Goal: Task Accomplishment & Management: Complete application form

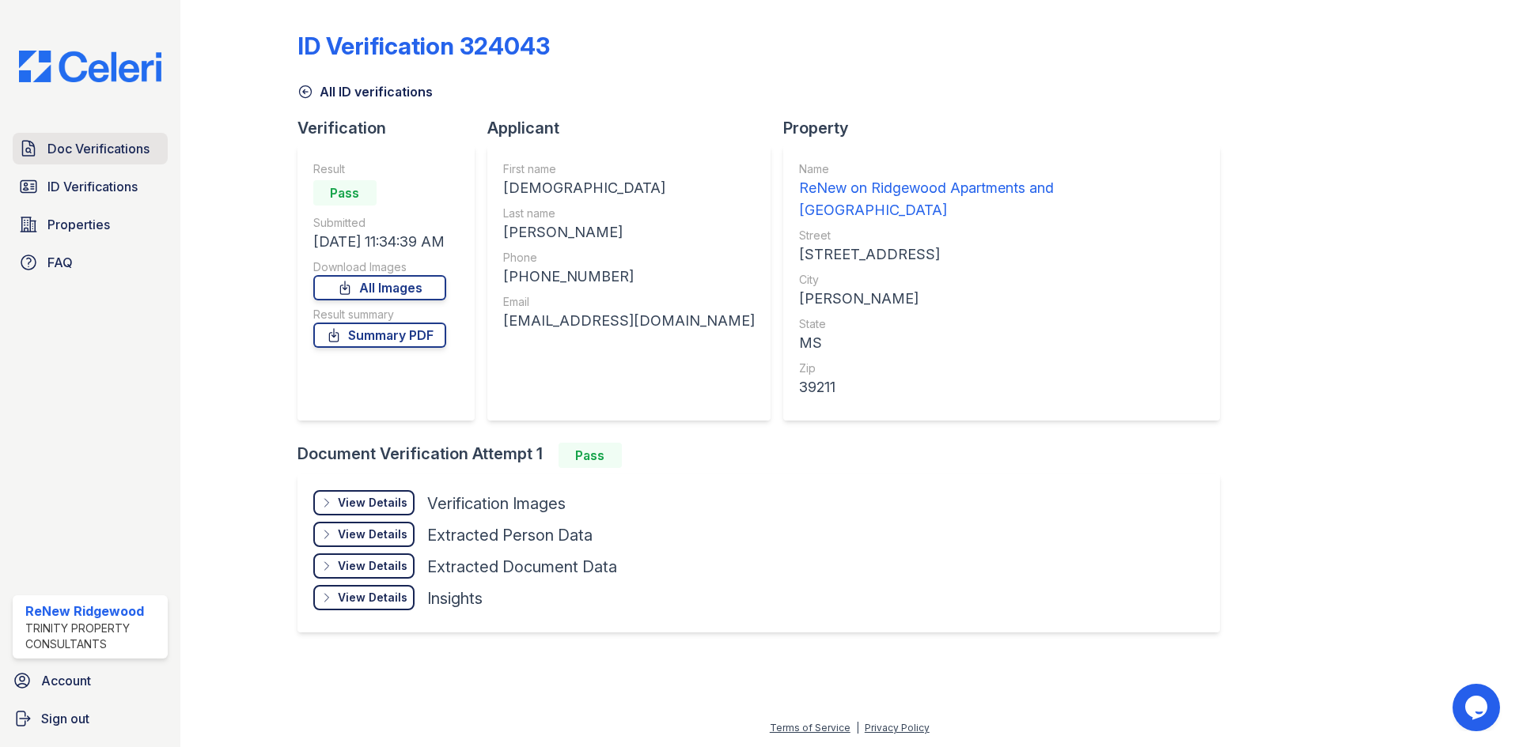
click at [59, 149] on span "Doc Verifications" at bounding box center [98, 148] width 102 height 19
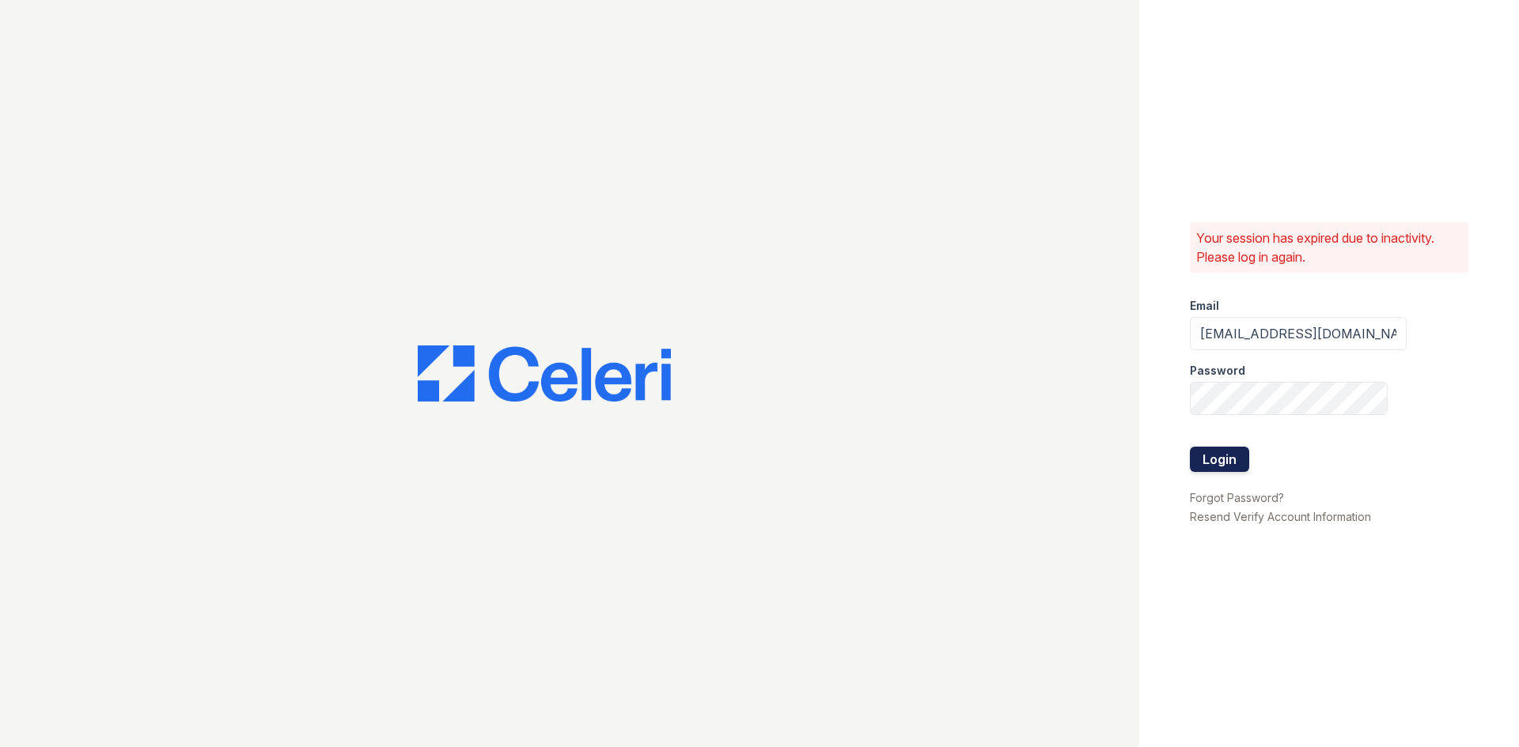
click at [1240, 458] on button "Login" at bounding box center [1219, 459] width 59 height 25
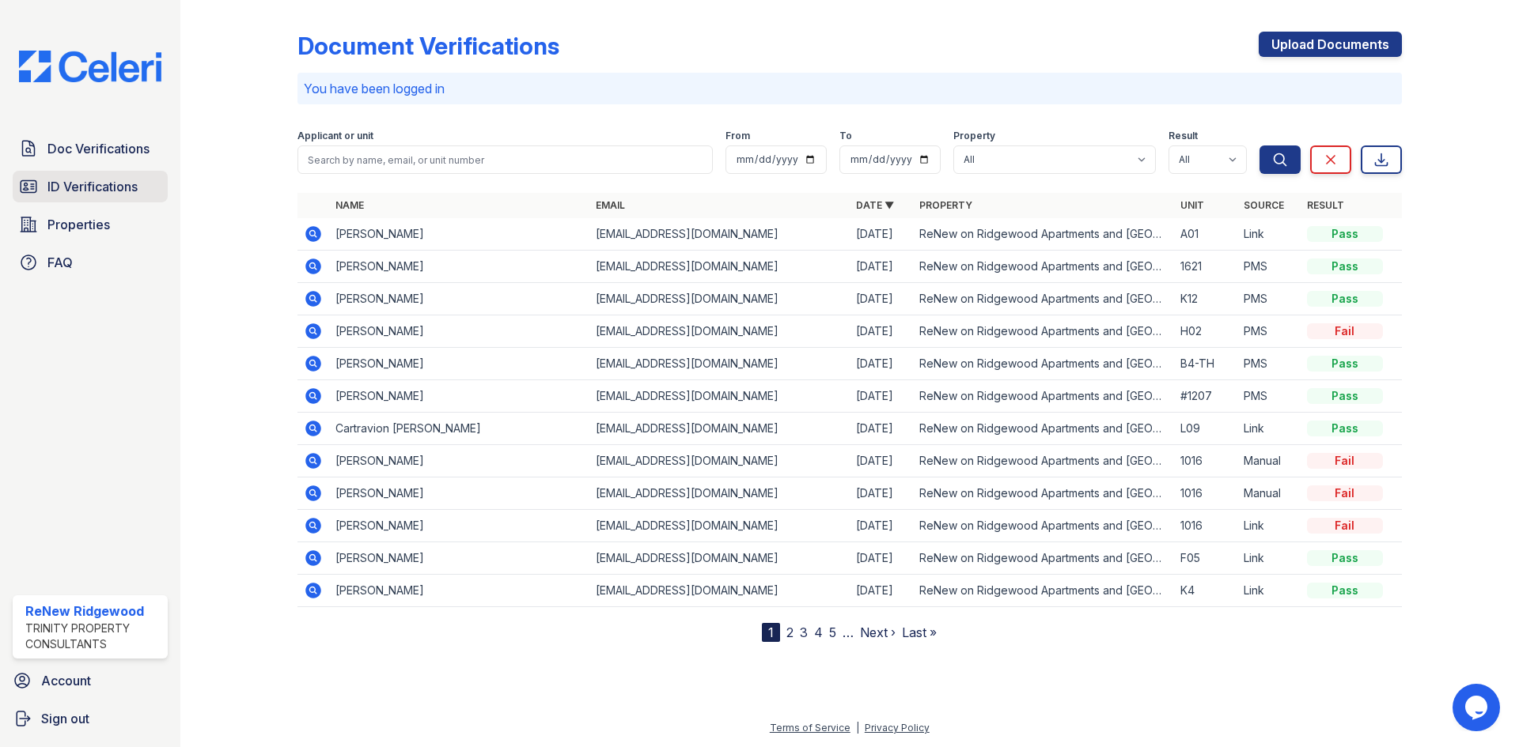
click at [98, 187] on span "ID Verifications" at bounding box center [92, 186] width 90 height 19
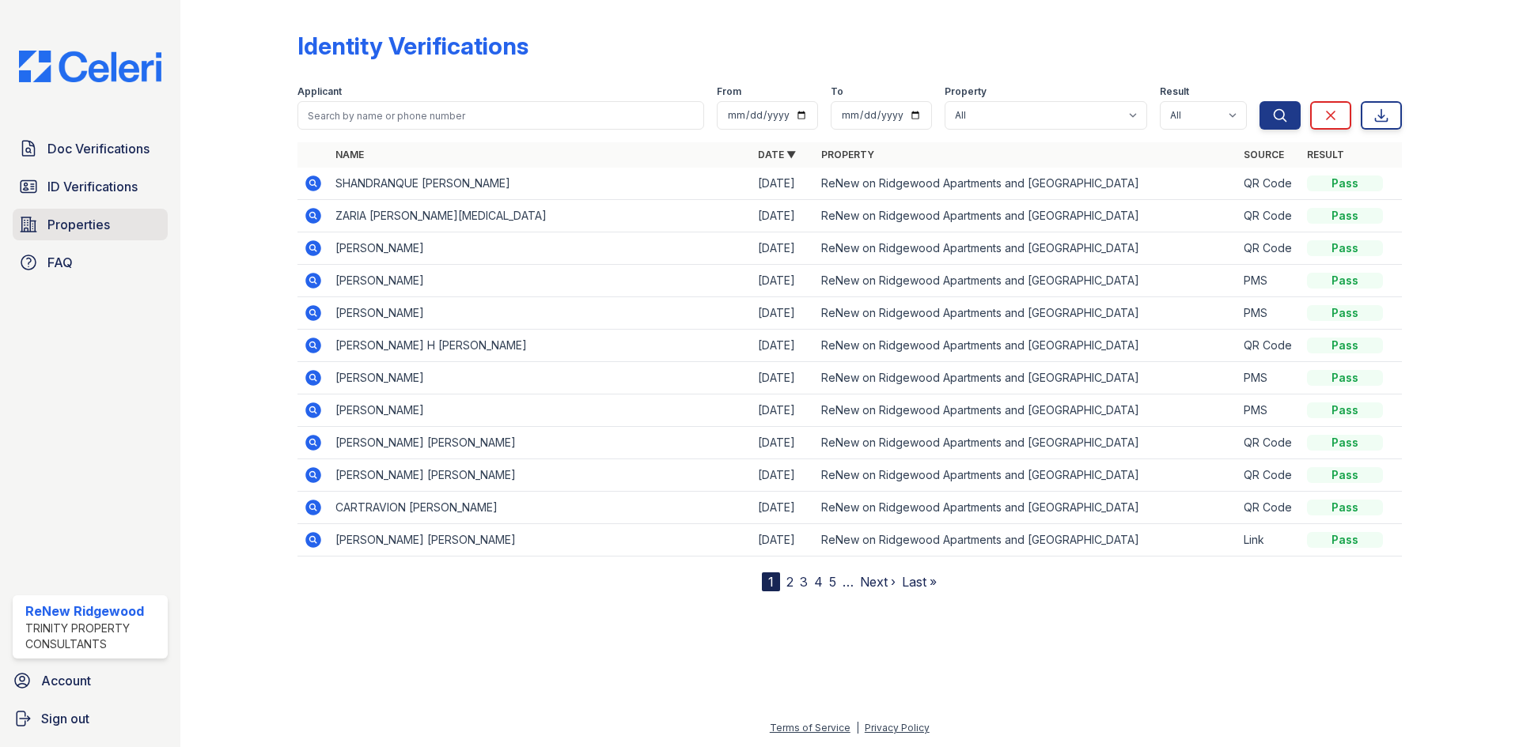
click at [132, 221] on link "Properties" at bounding box center [90, 225] width 155 height 32
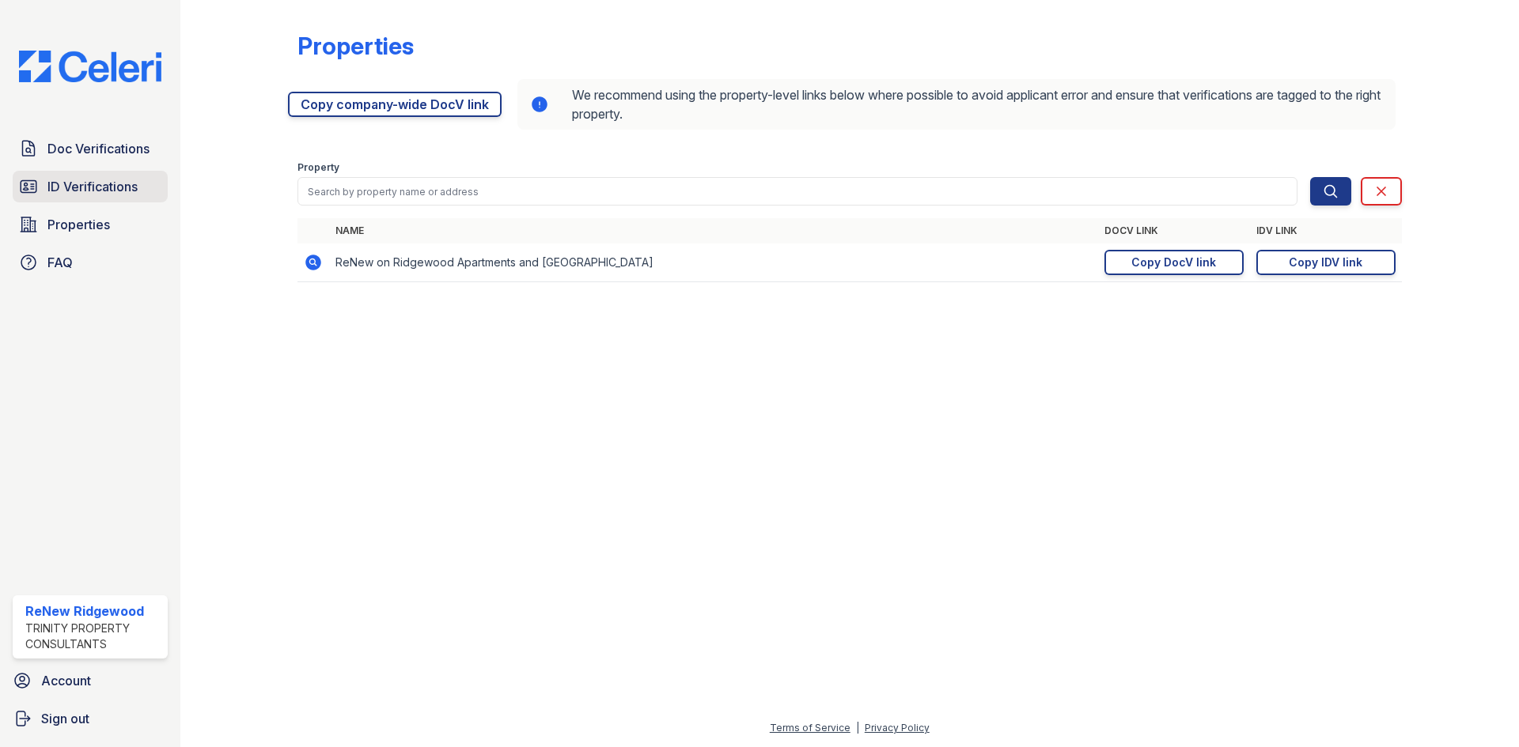
click at [132, 191] on span "ID Verifications" at bounding box center [92, 186] width 90 height 19
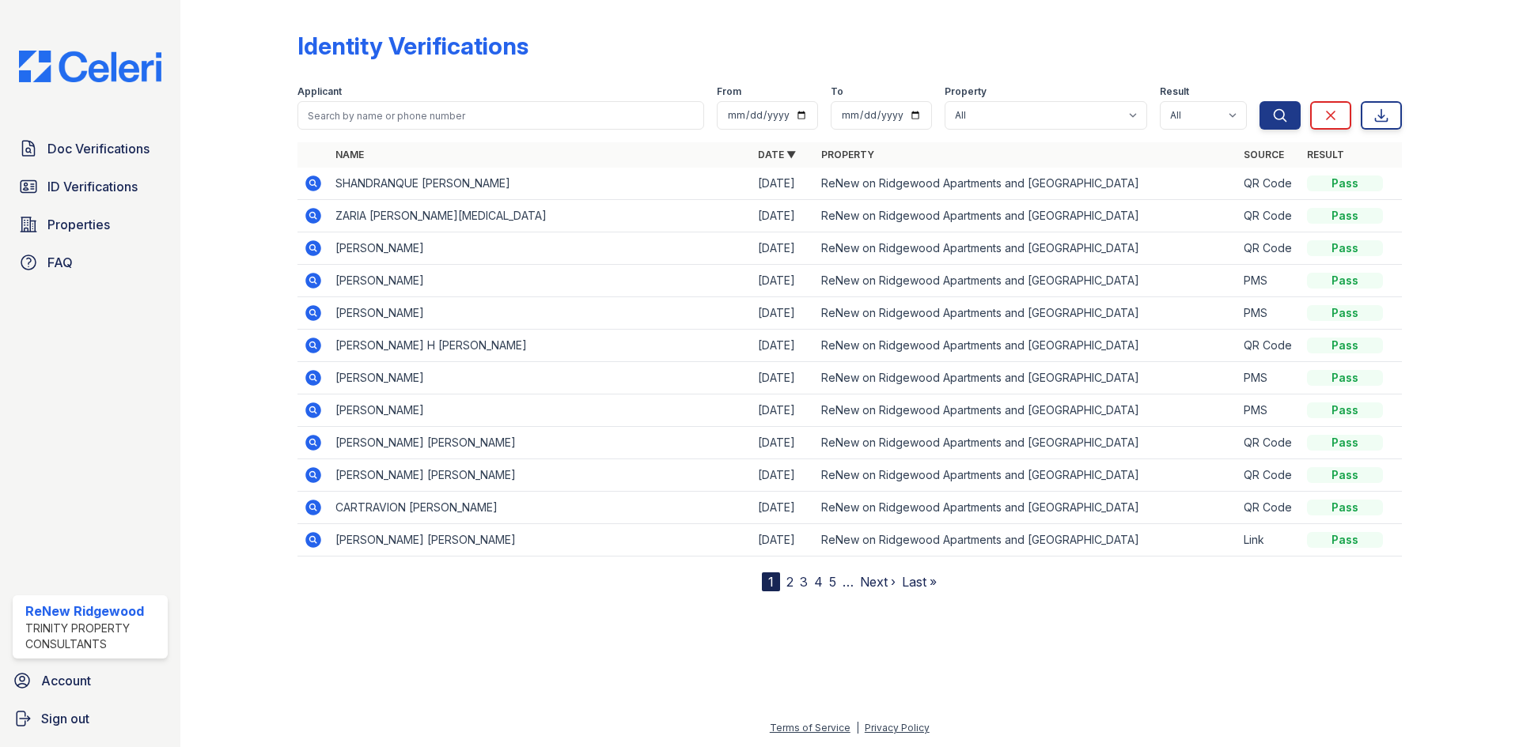
click at [132, 191] on span "ID Verifications" at bounding box center [92, 186] width 90 height 19
click at [314, 186] on icon at bounding box center [313, 184] width 16 height 16
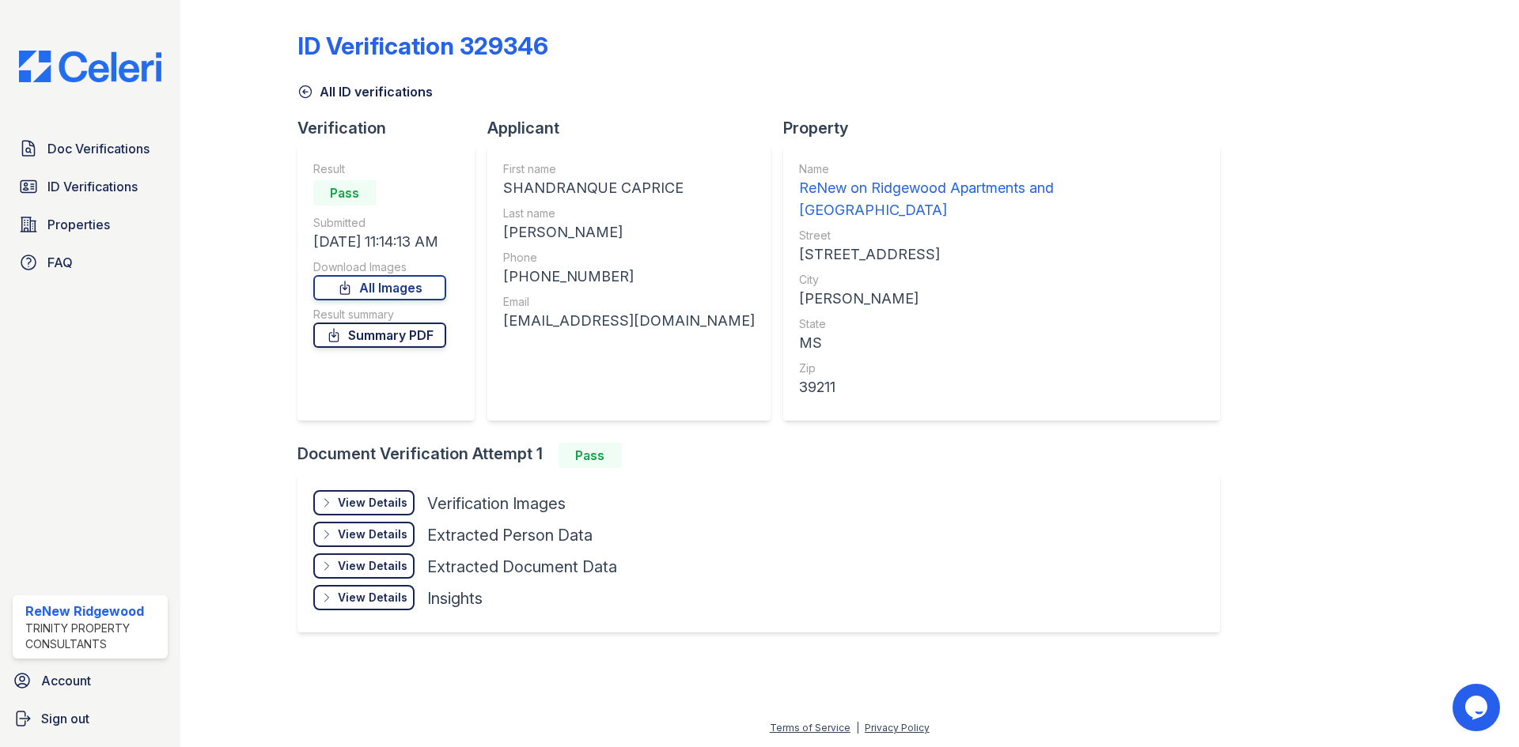
click at [414, 335] on link "Summary PDF" at bounding box center [379, 335] width 133 height 25
click at [416, 292] on link "All Images" at bounding box center [379, 287] width 133 height 25
click at [124, 150] on span "Doc Verifications" at bounding box center [98, 148] width 102 height 19
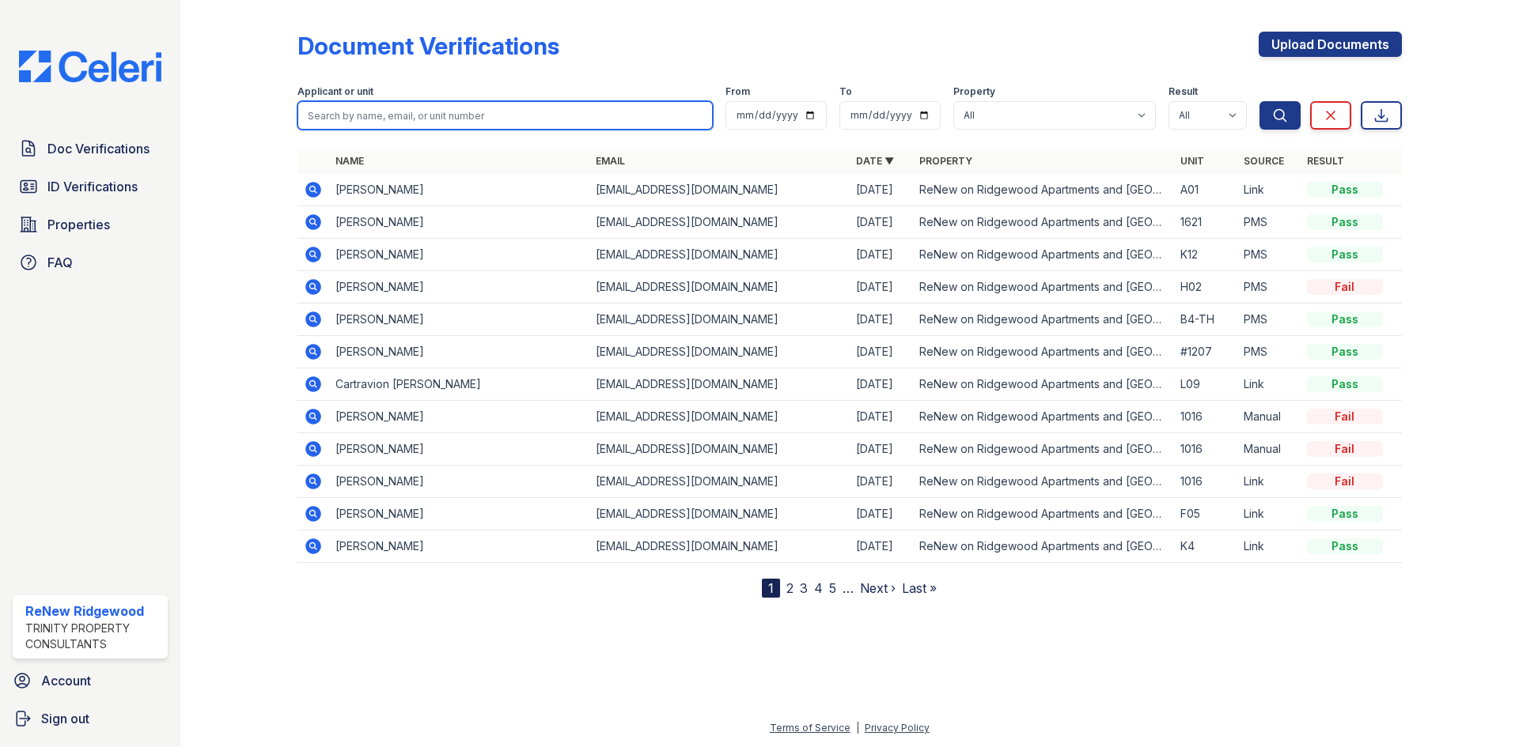
click at [442, 114] on input "search" at bounding box center [504, 115] width 415 height 28
type input "mcgee"
click at [1259, 101] on button "Search" at bounding box center [1279, 115] width 41 height 28
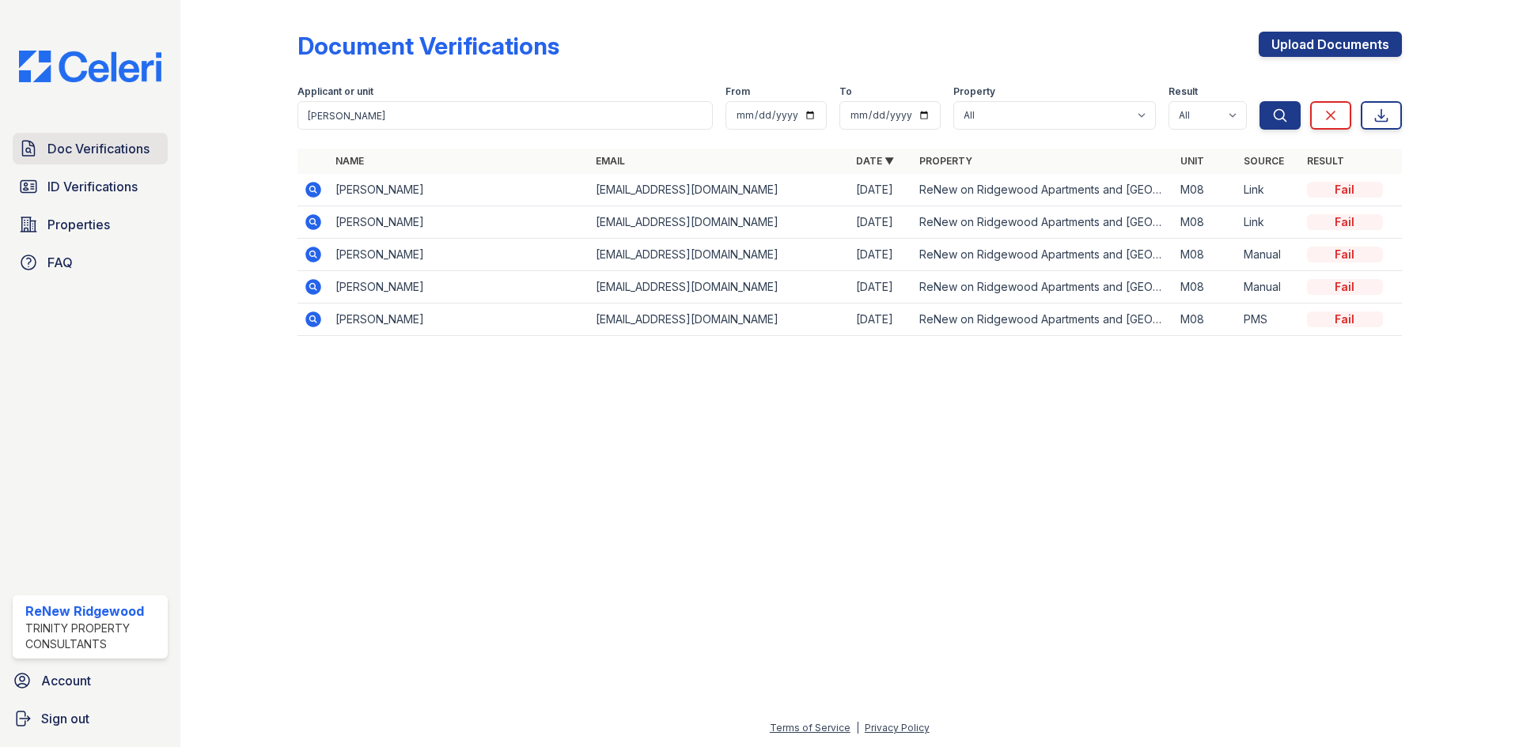
click at [140, 154] on span "Doc Verifications" at bounding box center [98, 148] width 102 height 19
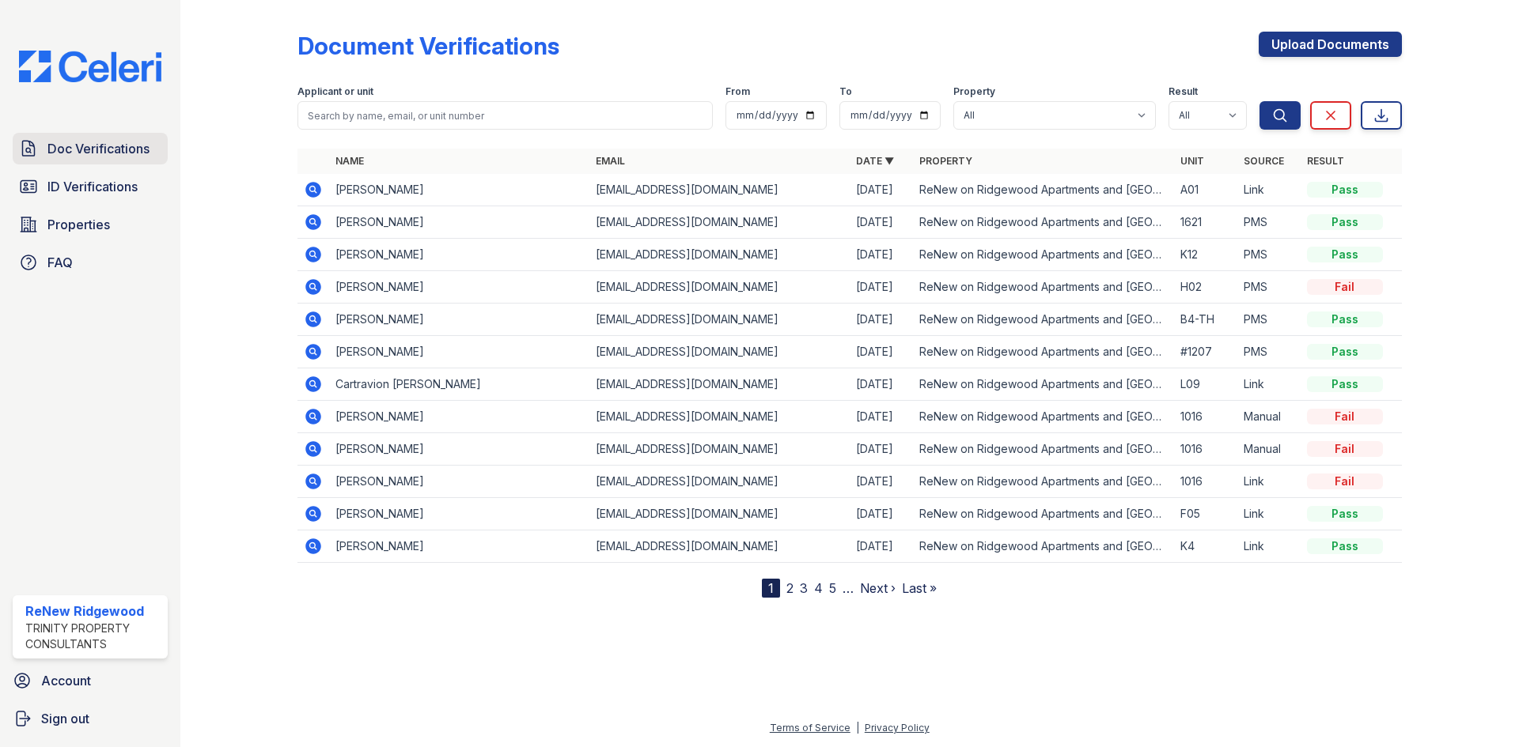
click at [128, 155] on span "Doc Verifications" at bounding box center [98, 148] width 102 height 19
click at [131, 139] on span "Doc Verifications" at bounding box center [98, 148] width 102 height 19
click at [1337, 47] on link "Upload Documents" at bounding box center [1329, 44] width 143 height 25
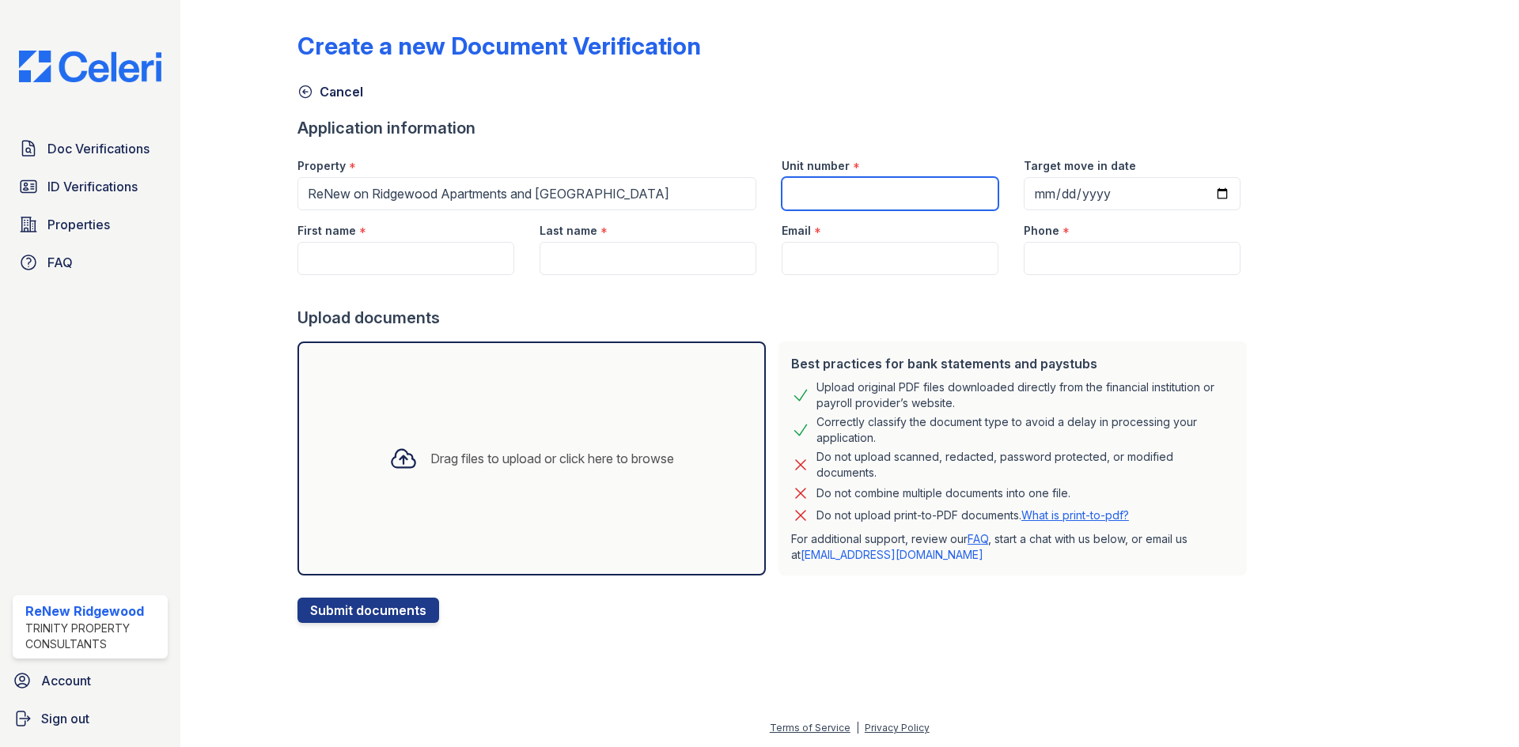
click at [814, 194] on input "Unit number" at bounding box center [889, 193] width 217 height 33
click at [839, 206] on input "Unit number" at bounding box center [889, 193] width 217 height 33
type input "1516"
click at [413, 264] on input "First name" at bounding box center [405, 258] width 217 height 33
click at [400, 253] on input "First name" at bounding box center [405, 258] width 217 height 33
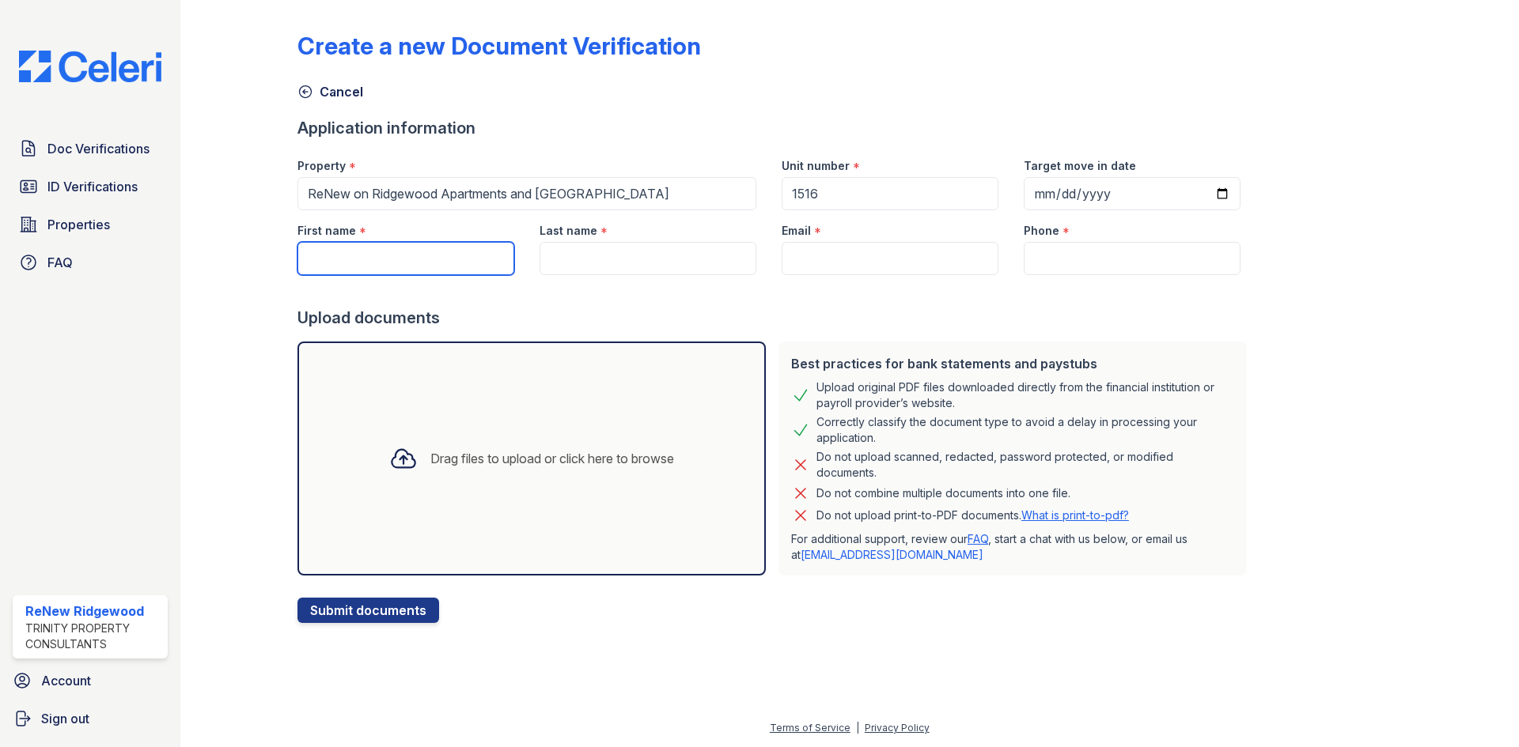
paste input "Shandranique"
type input "Shandranique"
click at [618, 263] on input "Last name" at bounding box center [647, 258] width 217 height 33
click at [698, 239] on div "Last name *" at bounding box center [647, 226] width 217 height 32
click at [697, 248] on input "Last name" at bounding box center [647, 258] width 217 height 33
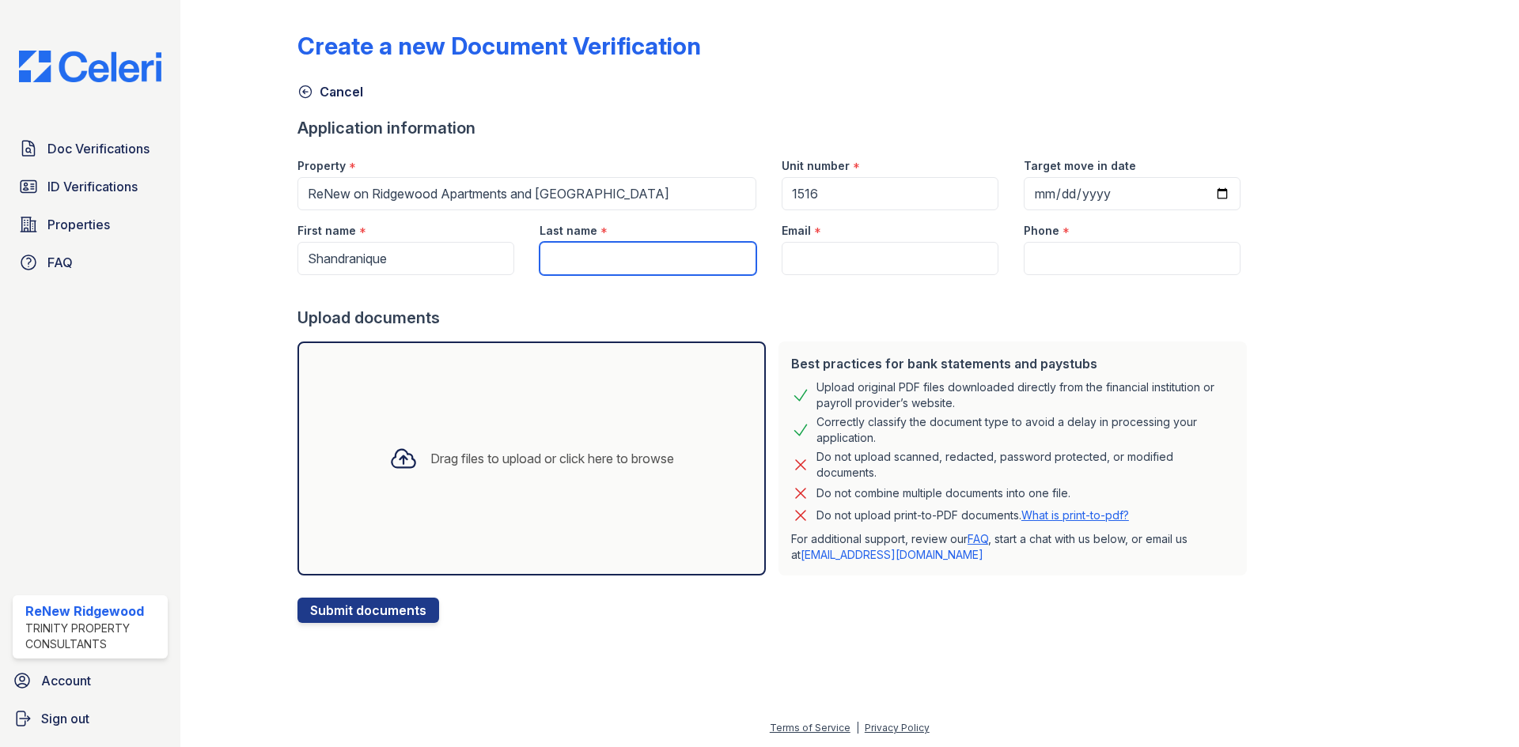
paste input "[PERSON_NAME]"
type input "[PERSON_NAME]"
click at [840, 242] on input "Email" at bounding box center [889, 258] width 217 height 33
click at [849, 267] on input "Email" at bounding box center [889, 258] width 217 height 33
paste input "[EMAIL_ADDRESS][DOMAIN_NAME]"
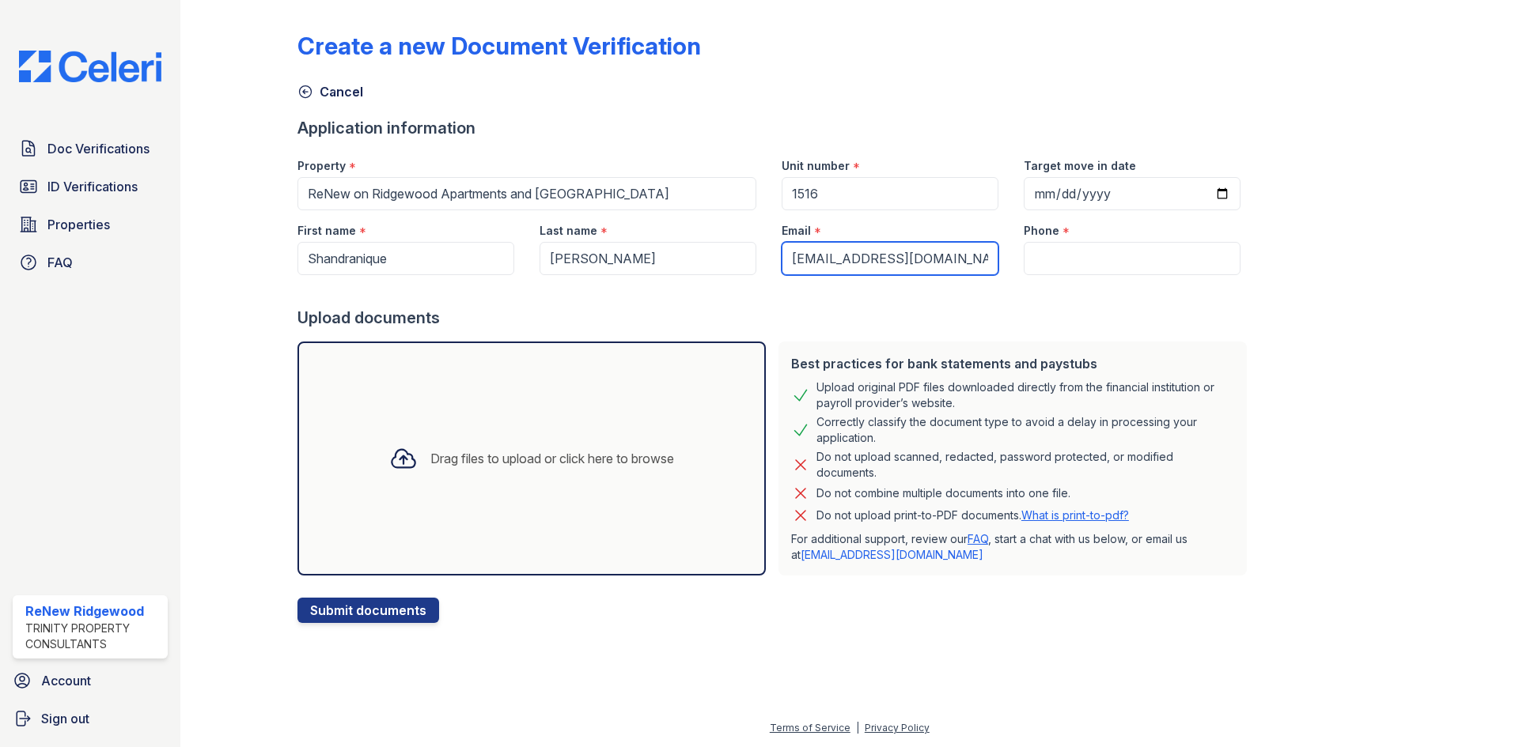
type input "[EMAIL_ADDRESS][DOMAIN_NAME]"
click at [1070, 264] on input "Phone" at bounding box center [1131, 258] width 217 height 33
click at [1133, 252] on input "Phone" at bounding box center [1131, 258] width 217 height 33
paste input "(504) 510-8089"
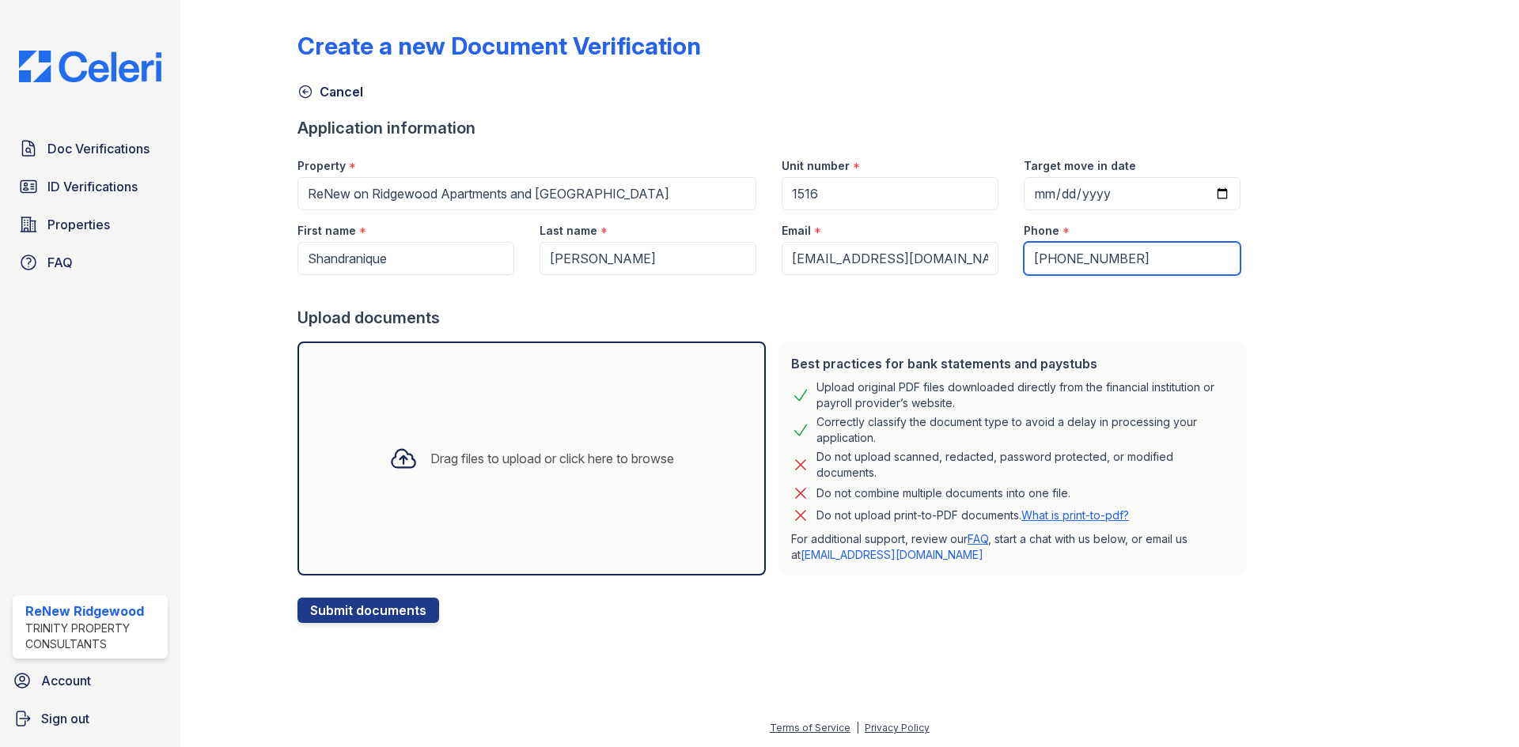
type input "(504) 510-8089"
click at [1075, 187] on input "Target move in date" at bounding box center [1131, 193] width 217 height 33
click at [1191, 191] on input "Target move in date" at bounding box center [1131, 193] width 217 height 33
click at [1195, 192] on input "Target move in date" at bounding box center [1131, 193] width 217 height 33
type input "2025-10-03"
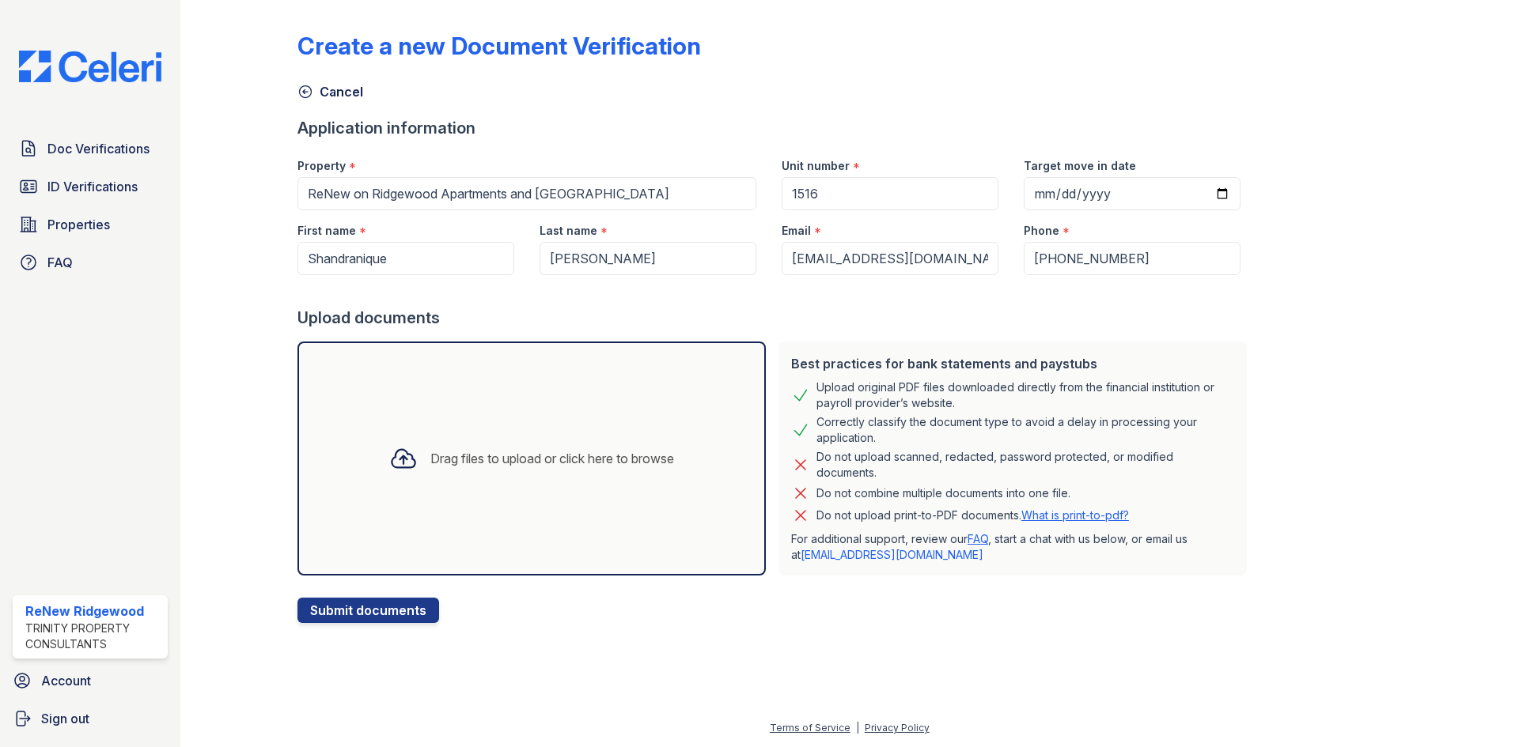
click at [699, 446] on div "Drag files to upload or click here to browse" at bounding box center [531, 459] width 468 height 234
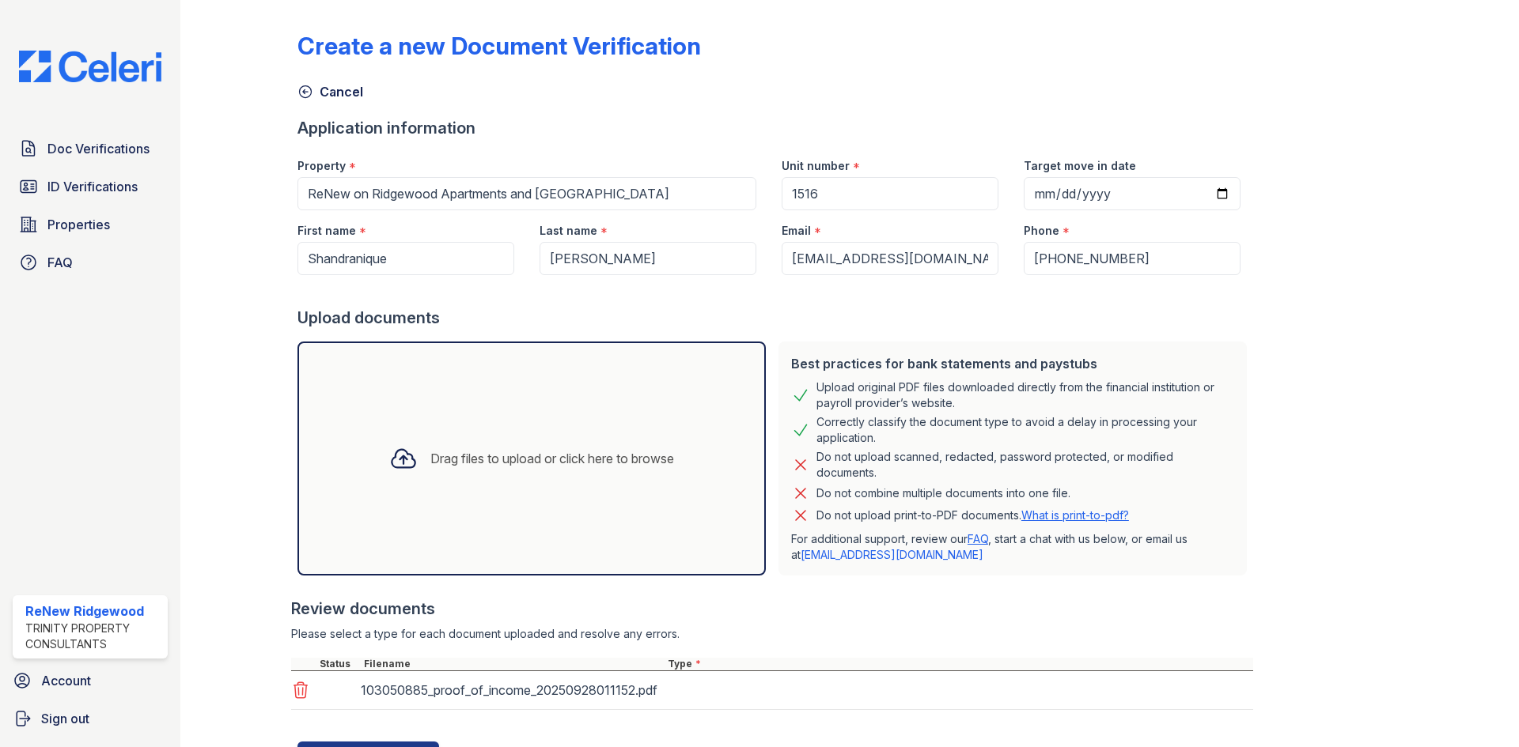
scroll to position [74, 0]
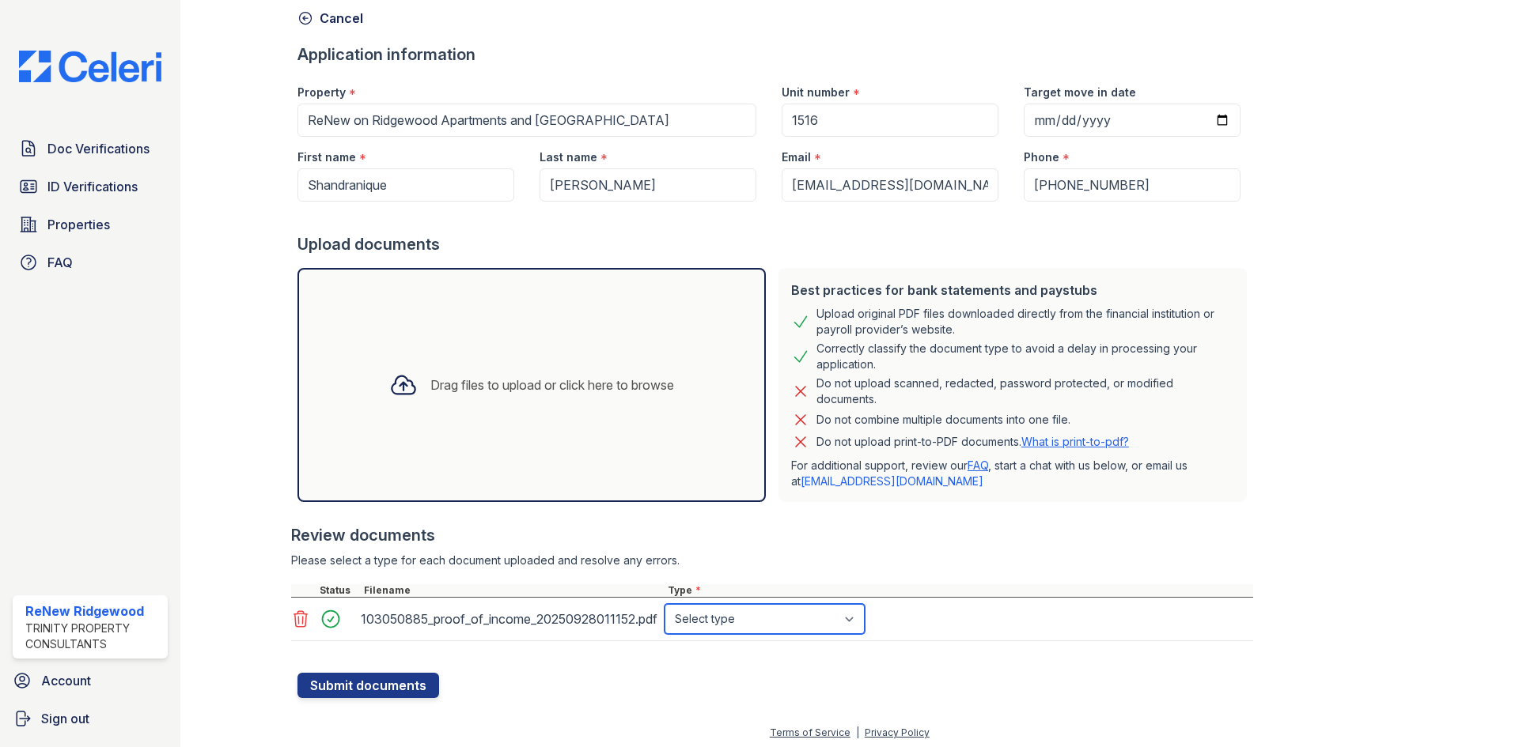
click at [732, 627] on select "Select type Paystub Bank Statement Offer Letter Tax Documents Benefit Award Let…" at bounding box center [764, 619] width 200 height 30
select select "benefit_award_letter"
click at [664, 604] on select "Select type Paystub Bank Statement Offer Letter Tax Documents Benefit Award Let…" at bounding box center [764, 619] width 200 height 30
click at [1265, 76] on div "Create a new Document Verification Cancel Application information Property * Re…" at bounding box center [849, 316] width 1104 height 766
click at [642, 358] on div "Drag files to upload or click here to browse" at bounding box center [531, 385] width 468 height 234
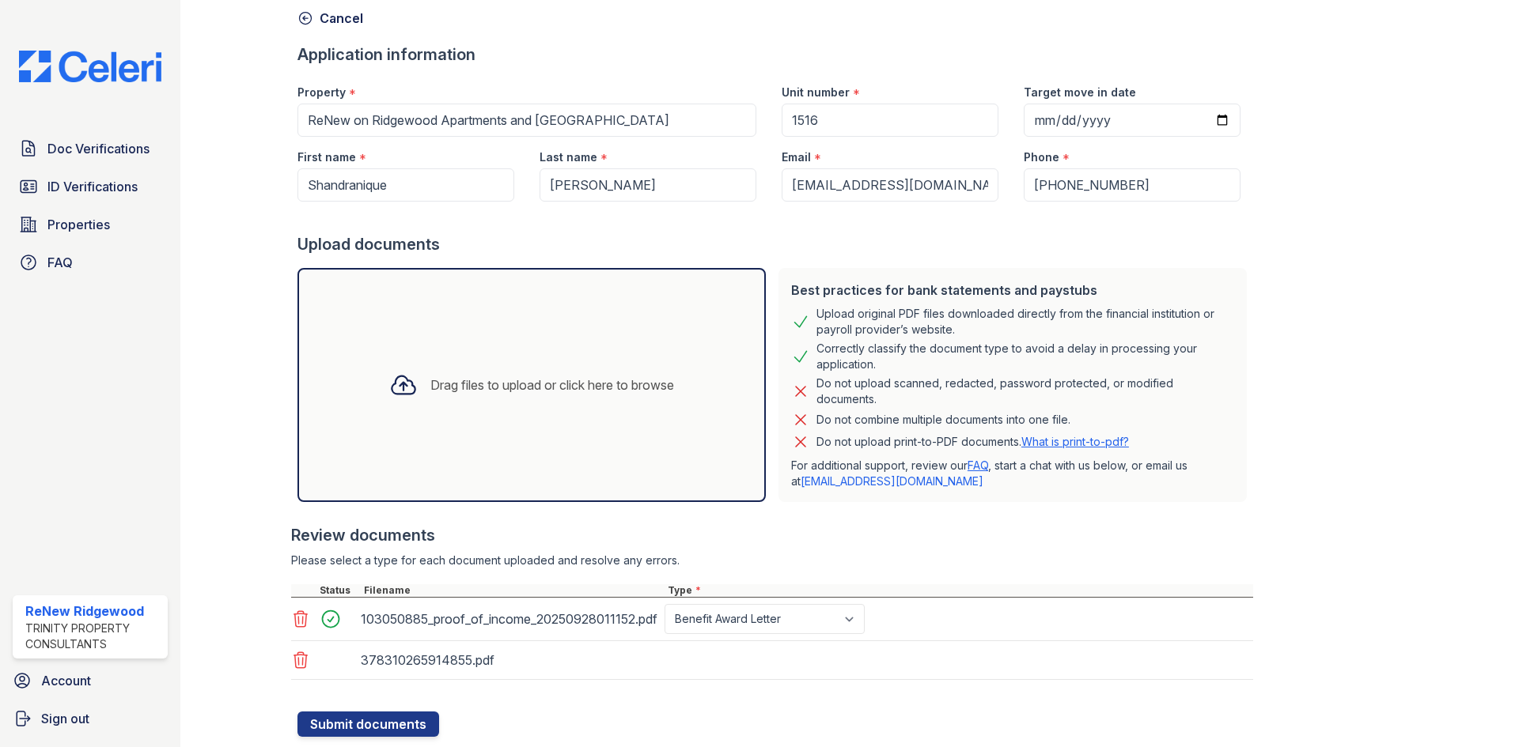
click at [562, 401] on div "Drag files to upload or click here to browse" at bounding box center [531, 385] width 310 height 54
click at [486, 393] on div "Drag files to upload or click here to browse" at bounding box center [552, 385] width 244 height 19
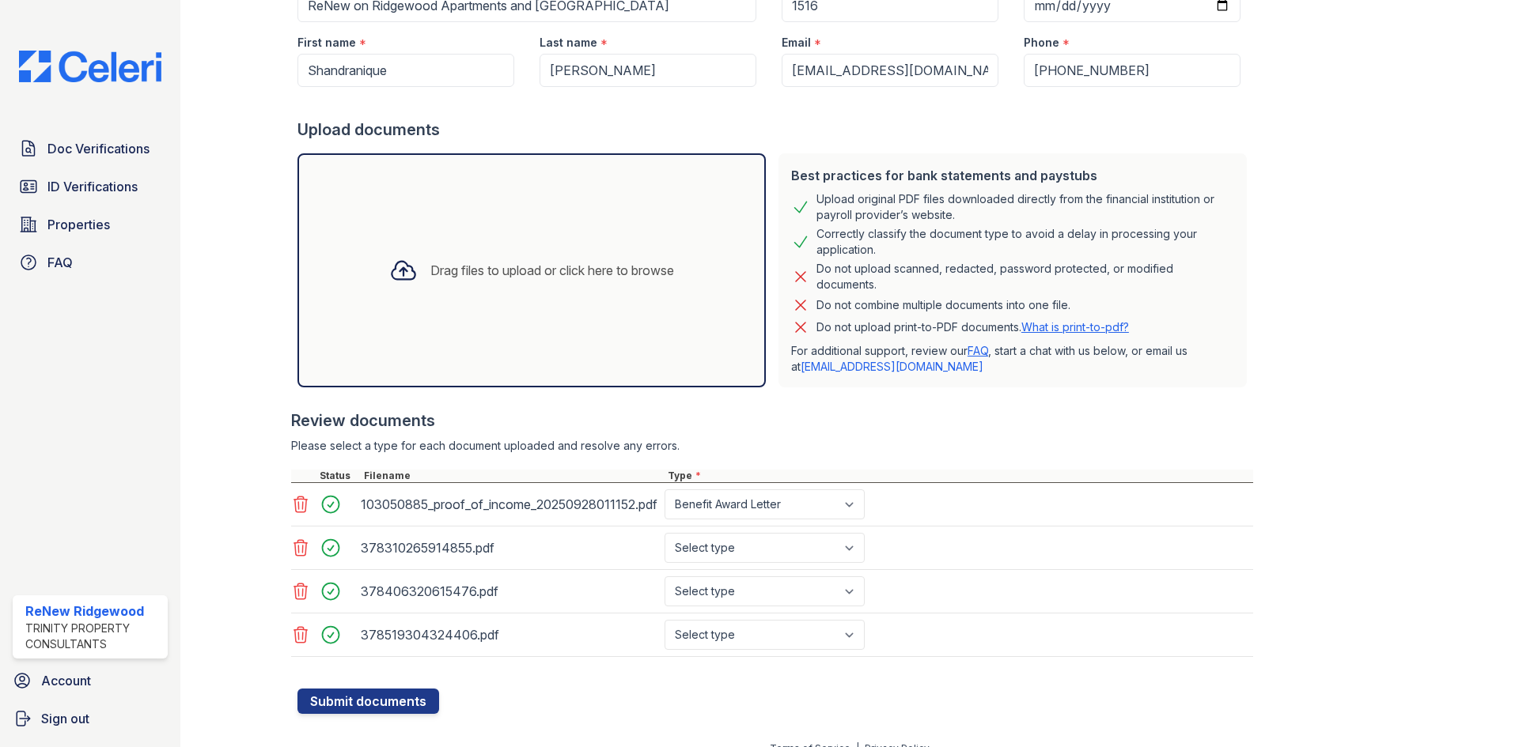
scroll to position [209, 0]
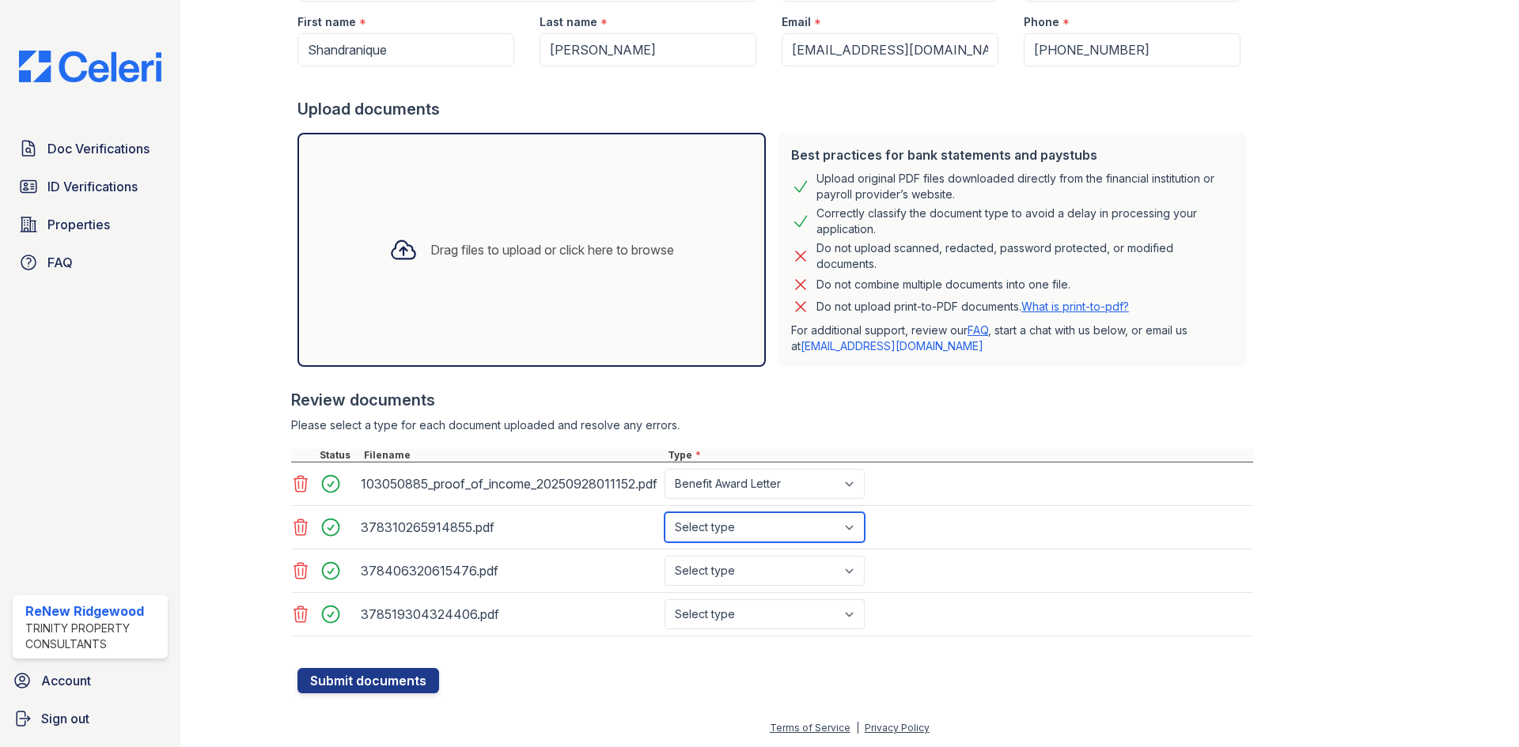
click at [795, 521] on select "Select type Paystub Bank Statement Offer Letter Tax Documents Benefit Award Let…" at bounding box center [764, 528] width 200 height 30
select select "bank_statement"
click at [664, 513] on select "Select type Paystub Bank Statement Offer Letter Tax Documents Benefit Award Let…" at bounding box center [764, 528] width 200 height 30
click at [798, 572] on select "Select type Paystub Bank Statement Offer Letter Tax Documents Benefit Award Let…" at bounding box center [764, 571] width 200 height 30
select select "bank_statement"
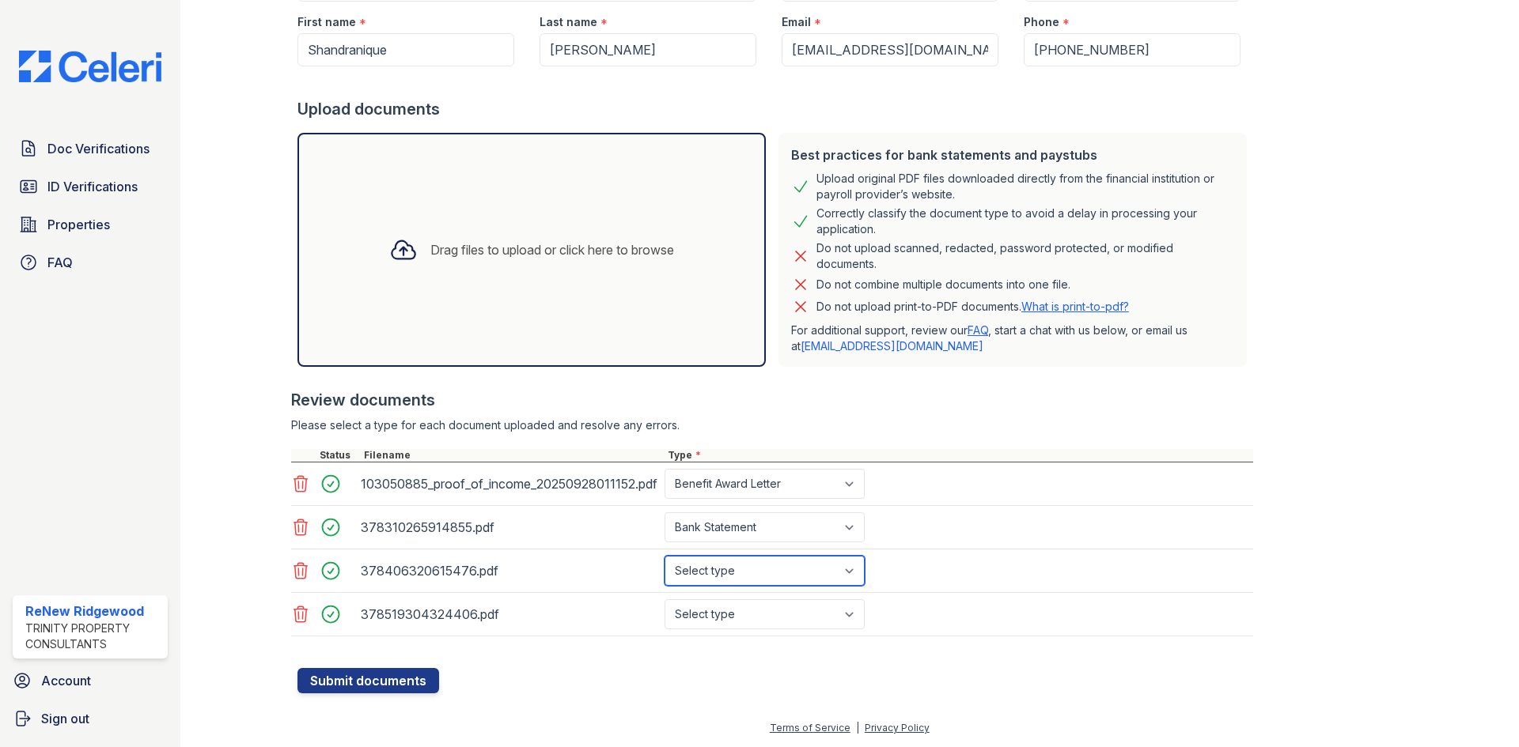
click at [664, 556] on select "Select type Paystub Bank Statement Offer Letter Tax Documents Benefit Award Let…" at bounding box center [764, 571] width 200 height 30
click at [797, 610] on select "Select type Paystub Bank Statement Offer Letter Tax Documents Benefit Award Let…" at bounding box center [764, 615] width 200 height 30
select select "bank_statement"
click at [664, 600] on select "Select type Paystub Bank Statement Offer Letter Tax Documents Benefit Award Let…" at bounding box center [764, 615] width 200 height 30
click at [362, 687] on button "Submit documents" at bounding box center [368, 680] width 142 height 25
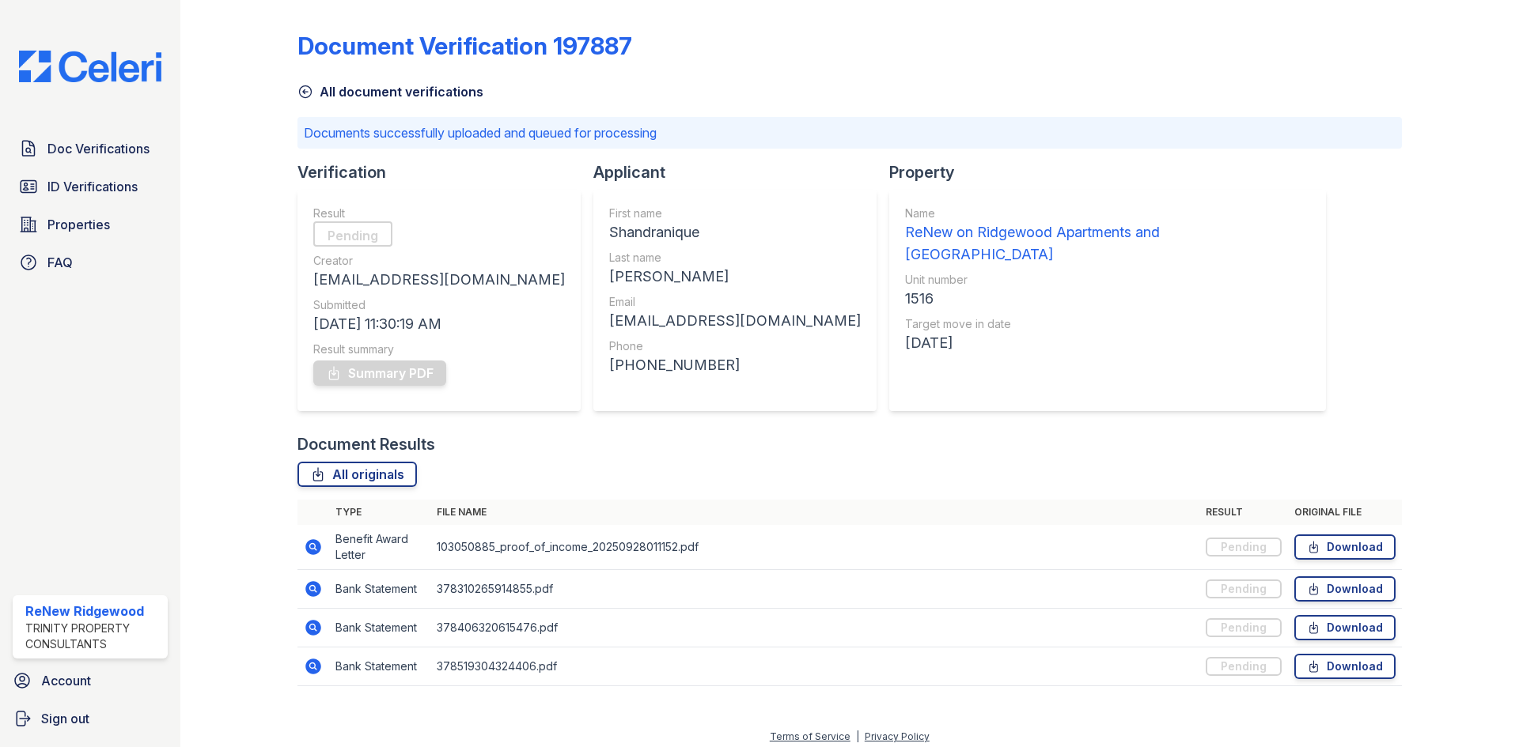
click at [363, 94] on link "All document verifications" at bounding box center [390, 91] width 186 height 19
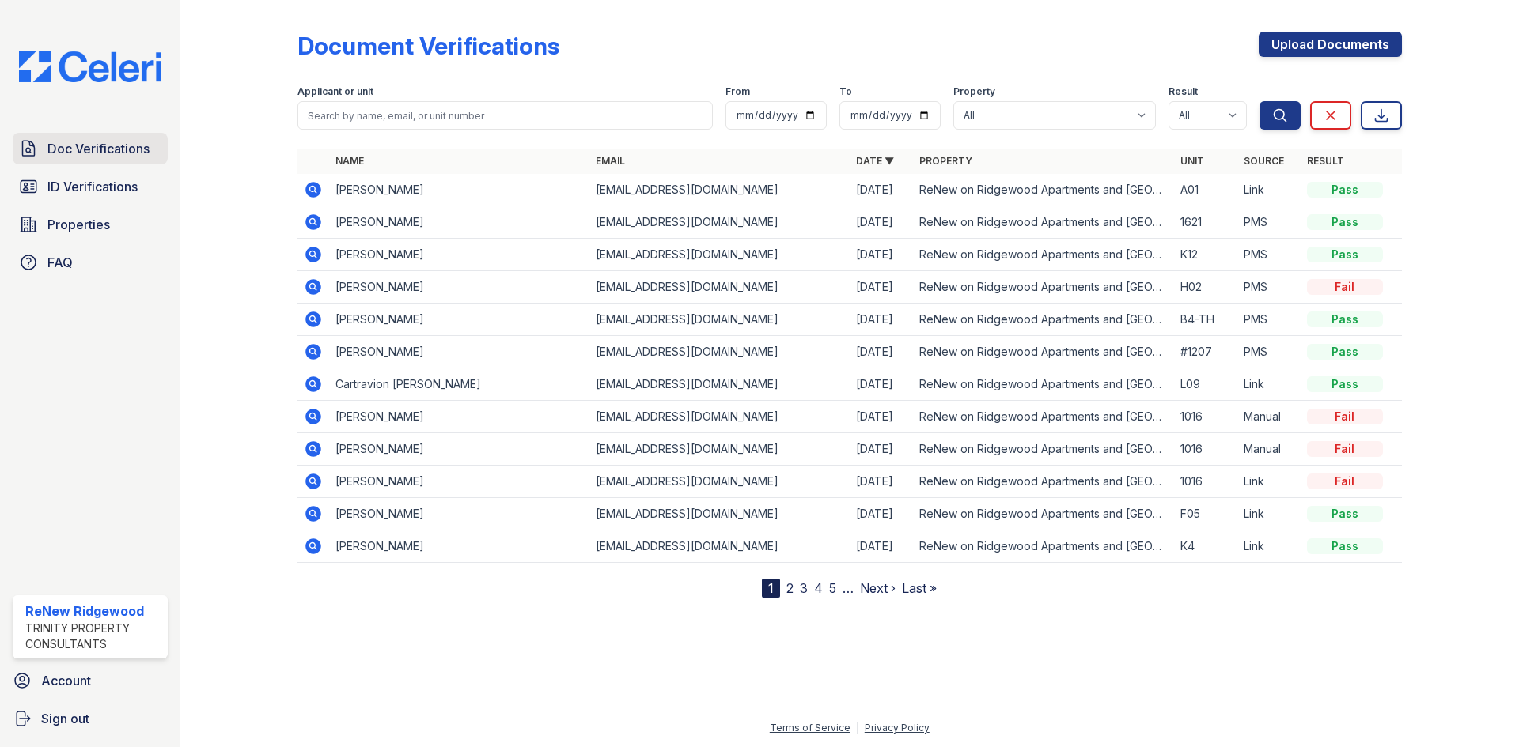
click at [143, 163] on link "Doc Verifications" at bounding box center [90, 149] width 155 height 32
click at [119, 193] on span "ID Verifications" at bounding box center [92, 186] width 90 height 19
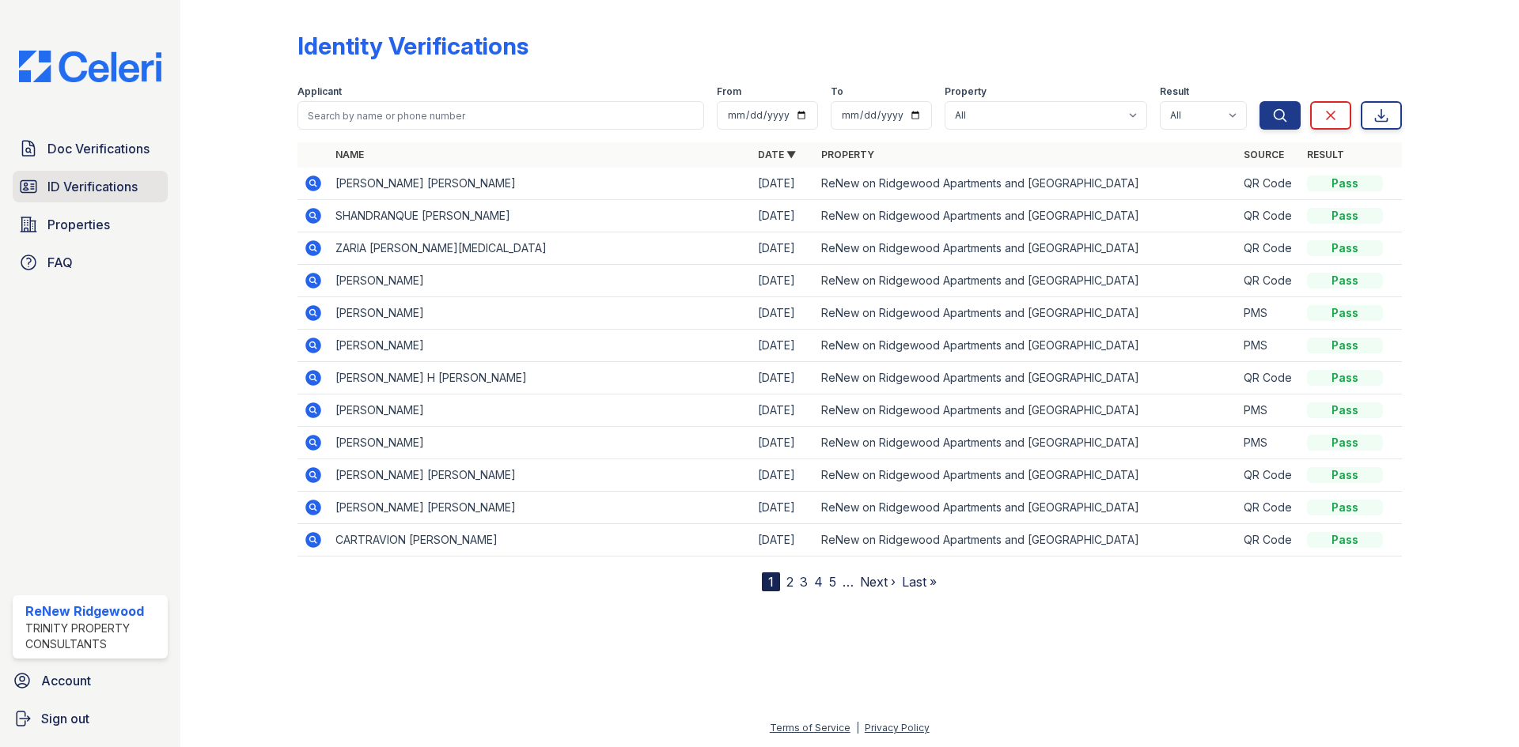
click at [106, 190] on span "ID Verifications" at bounding box center [92, 186] width 90 height 19
click at [312, 185] on icon at bounding box center [313, 183] width 19 height 19
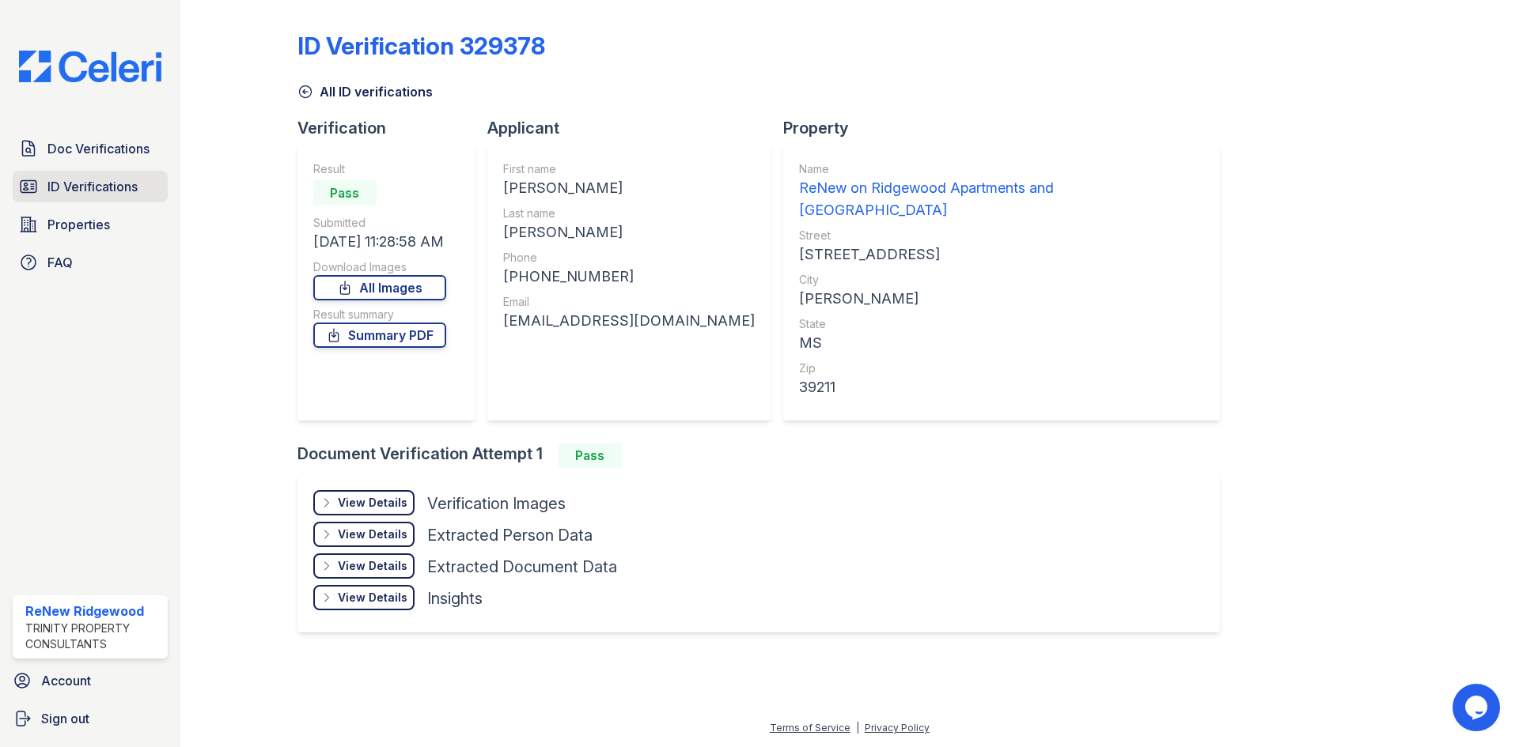
click at [74, 199] on link "ID Verifications" at bounding box center [90, 187] width 155 height 32
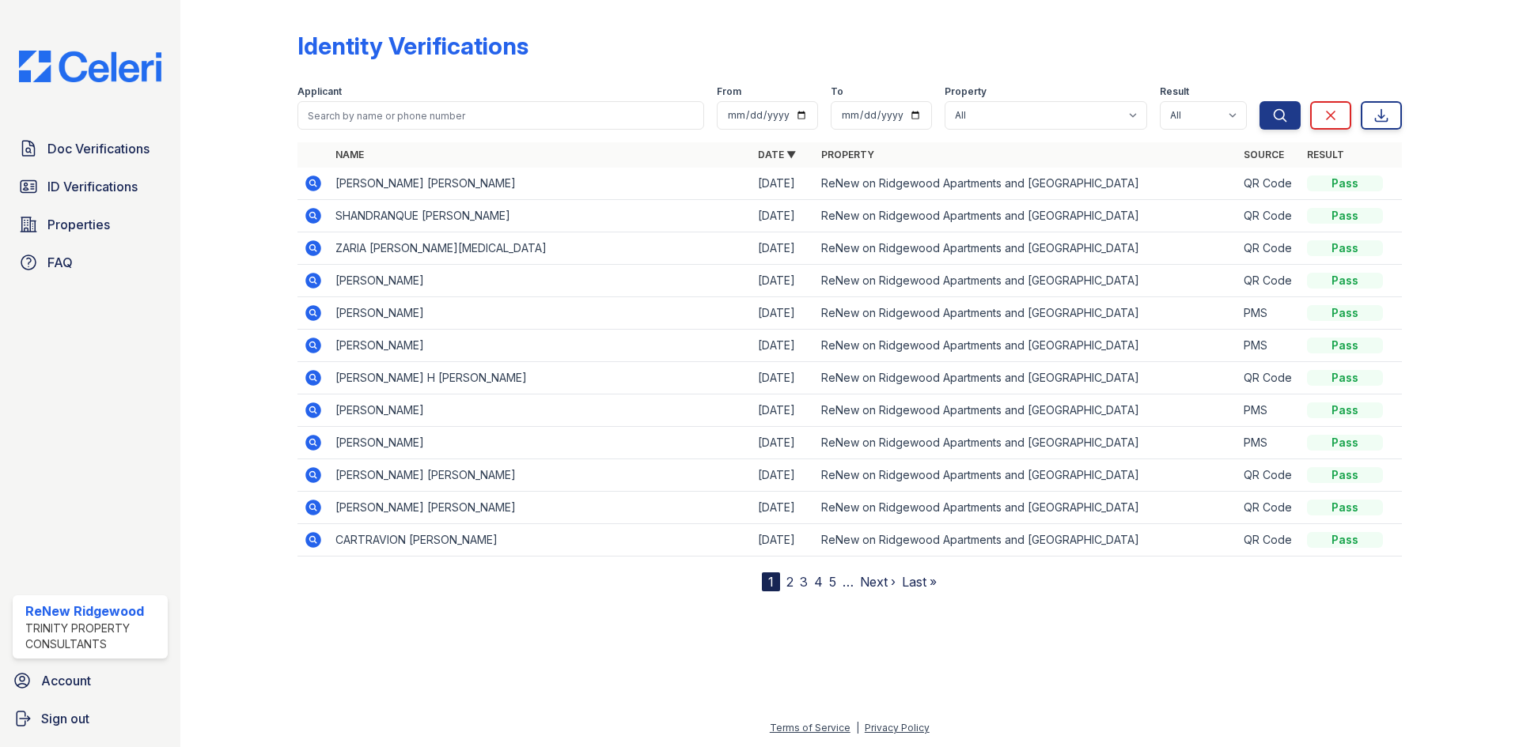
click at [314, 184] on icon at bounding box center [313, 183] width 19 height 19
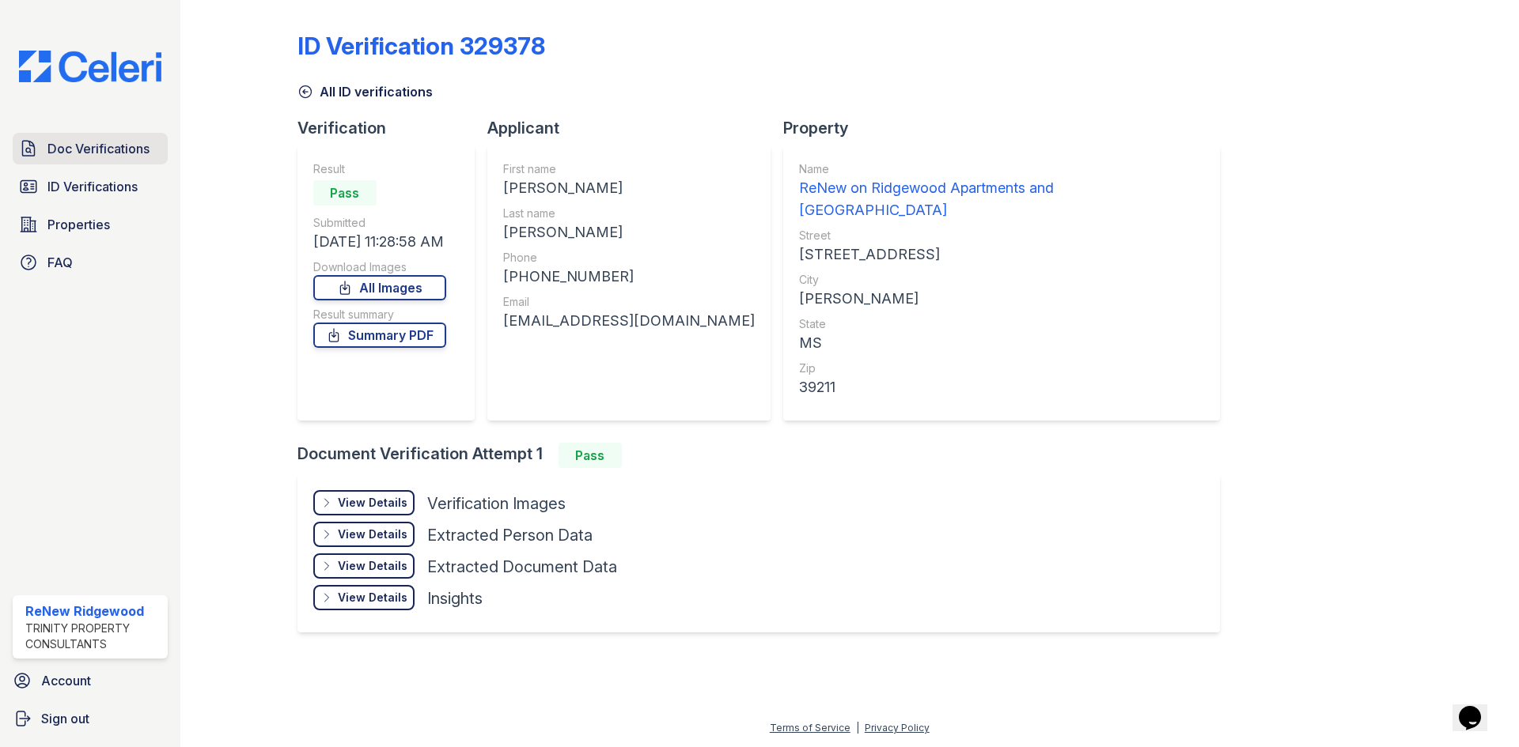
click at [108, 139] on span "Doc Verifications" at bounding box center [98, 148] width 102 height 19
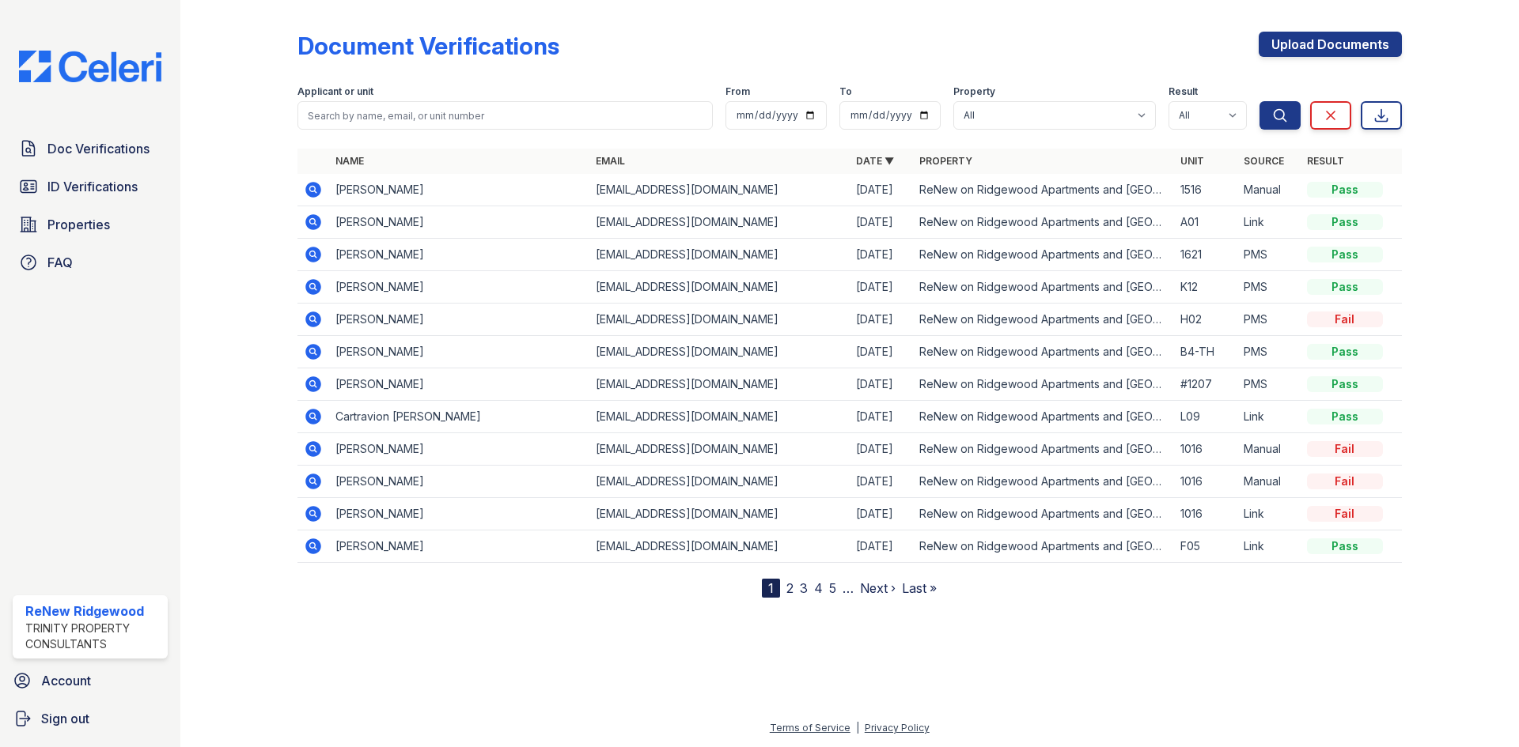
click at [315, 191] on icon at bounding box center [313, 189] width 19 height 19
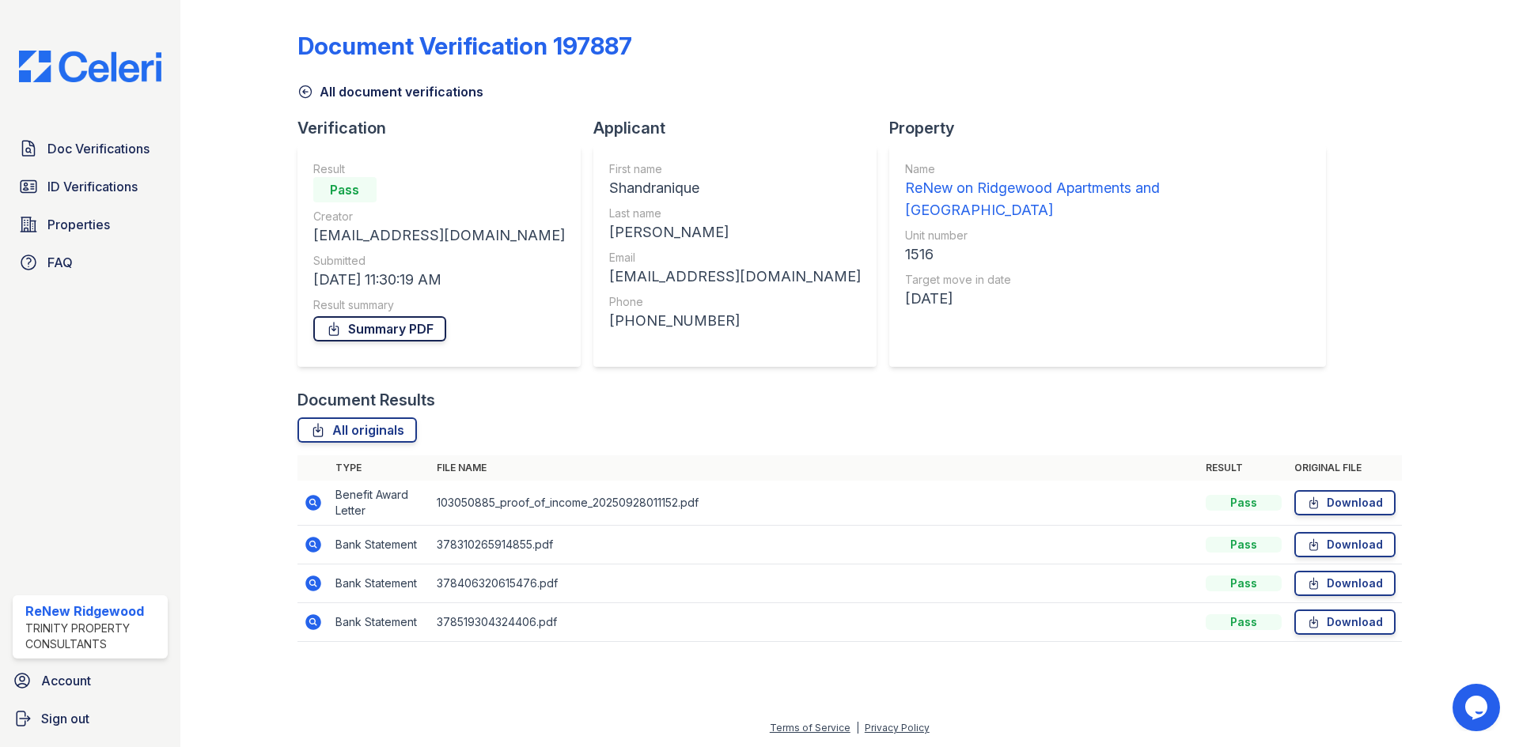
click at [420, 320] on link "Summary PDF" at bounding box center [379, 328] width 133 height 25
click at [123, 153] on span "Doc Verifications" at bounding box center [98, 148] width 102 height 19
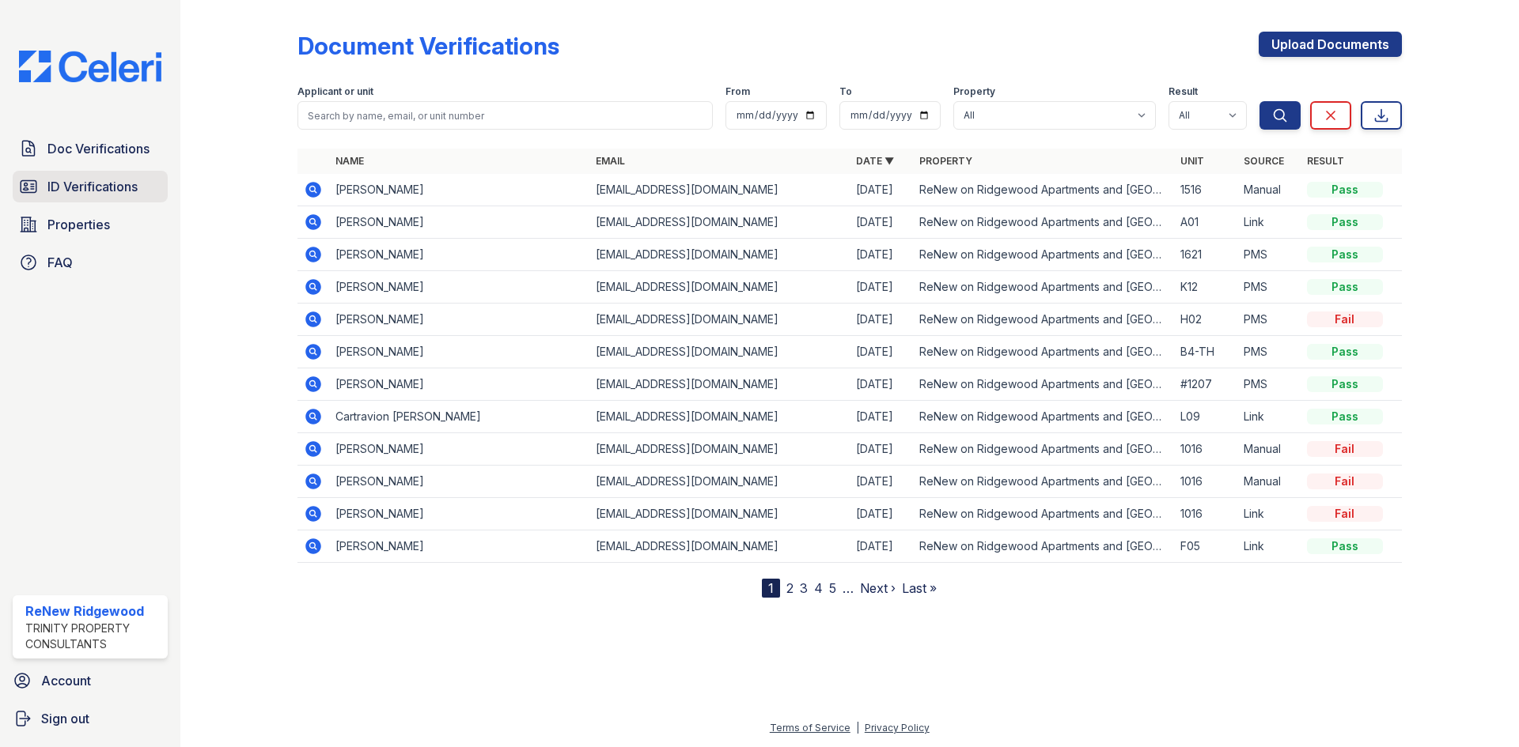
click at [131, 196] on span "ID Verifications" at bounding box center [92, 186] width 90 height 19
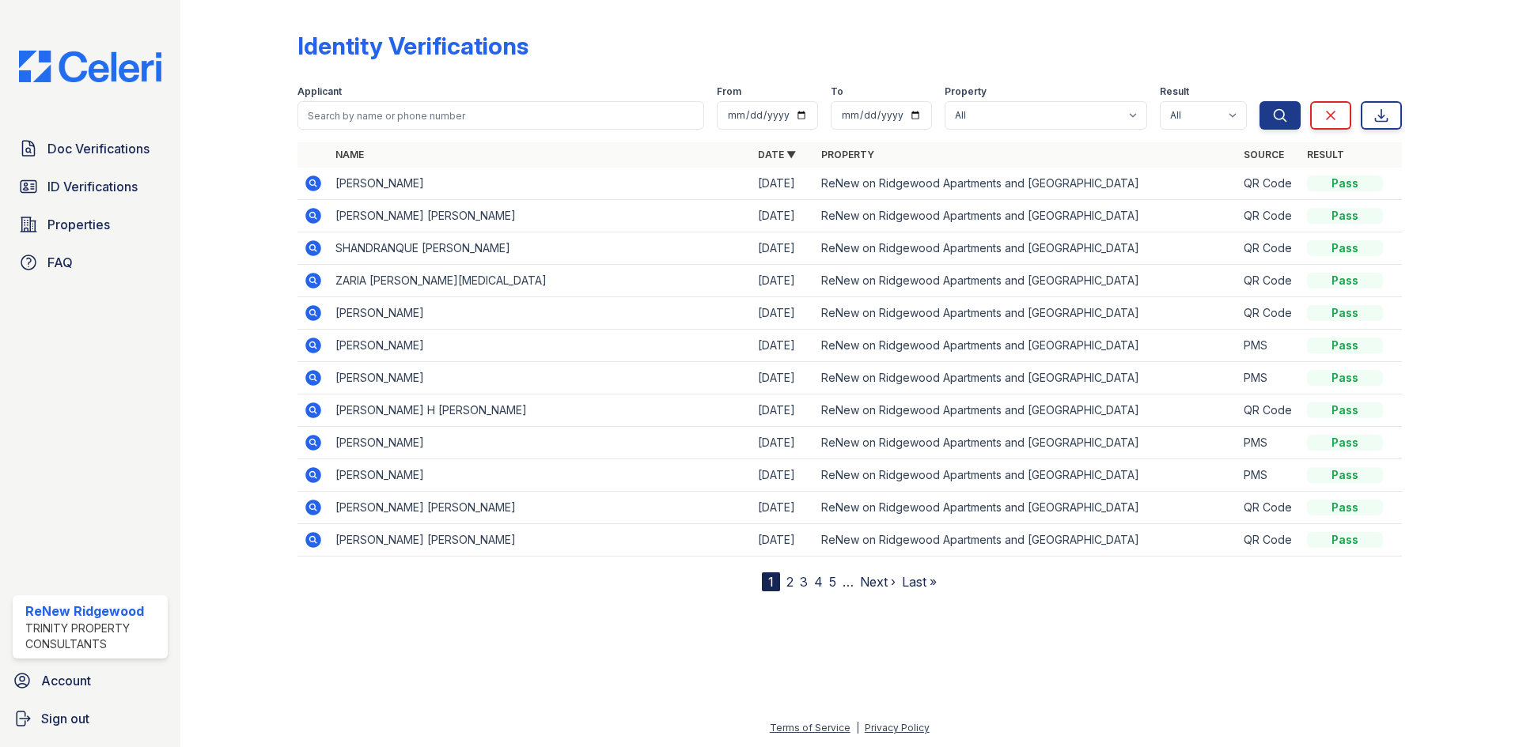
click at [313, 180] on icon at bounding box center [313, 183] width 19 height 19
